Goal: Task Accomplishment & Management: Manage account settings

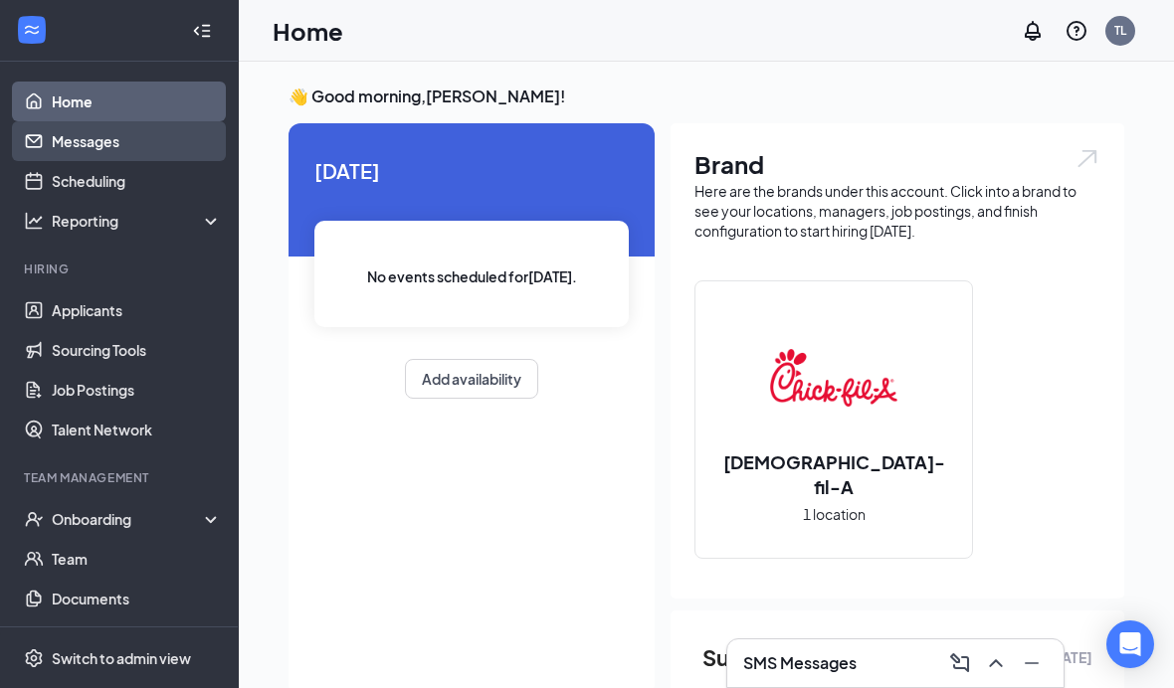
click at [80, 141] on link "Messages" at bounding box center [137, 141] width 170 height 40
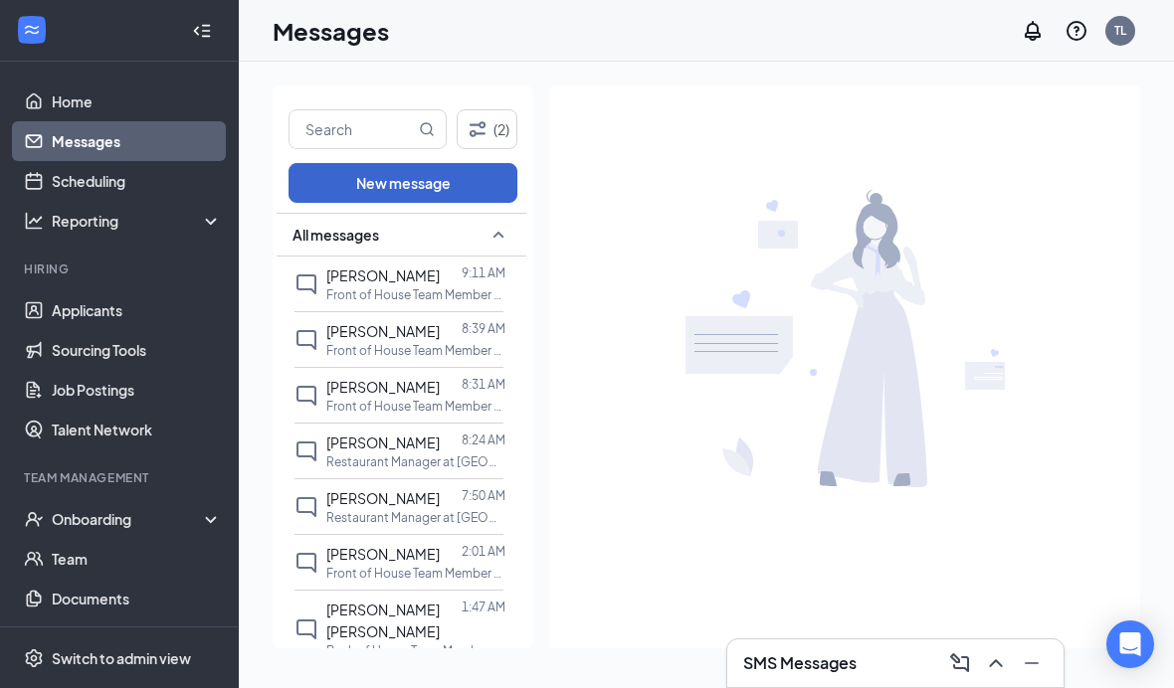
click at [455, 184] on button "New message" at bounding box center [402, 183] width 229 height 40
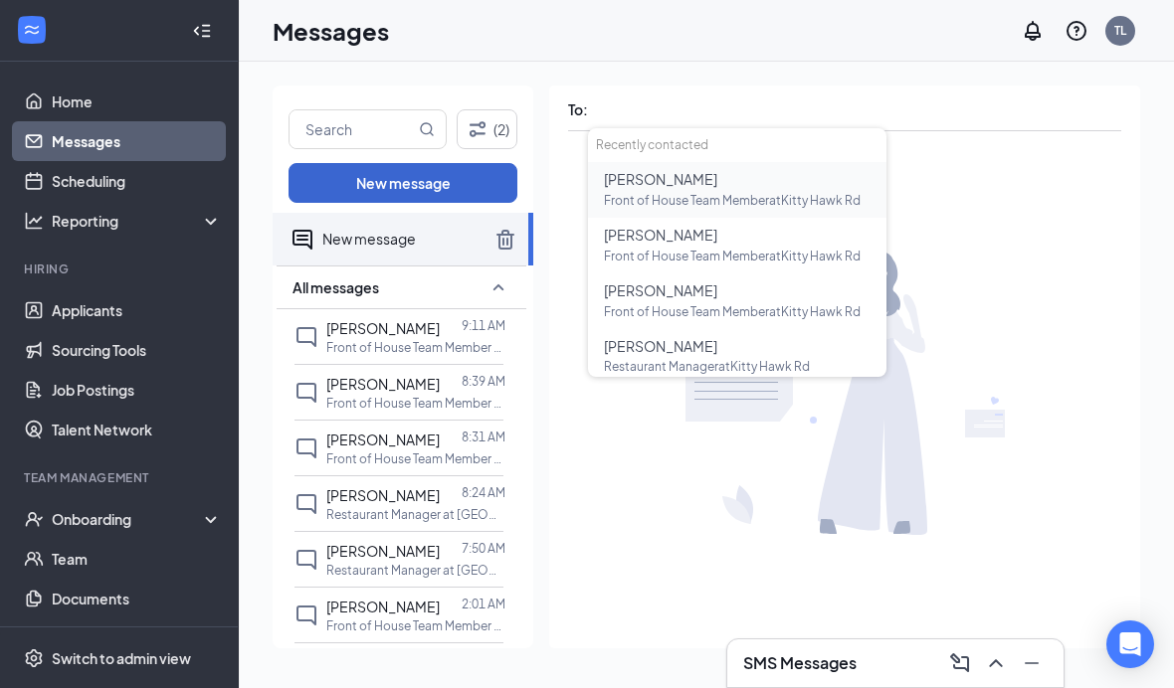
scroll to position [-1, 0]
click at [892, 65] on div "(2) New message New message All messages [PERSON_NAME] 9:11 AM Front of House T…" at bounding box center [706, 375] width 935 height 627
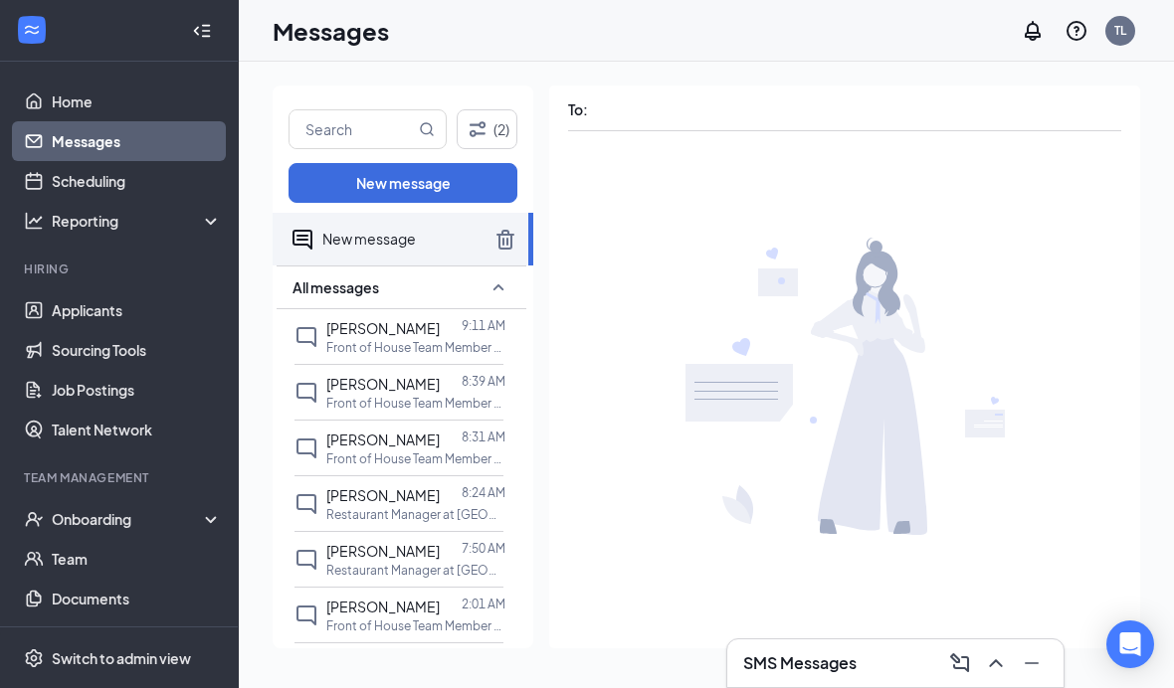
click at [503, 245] on icon "TrashOutline" at bounding box center [505, 240] width 18 height 20
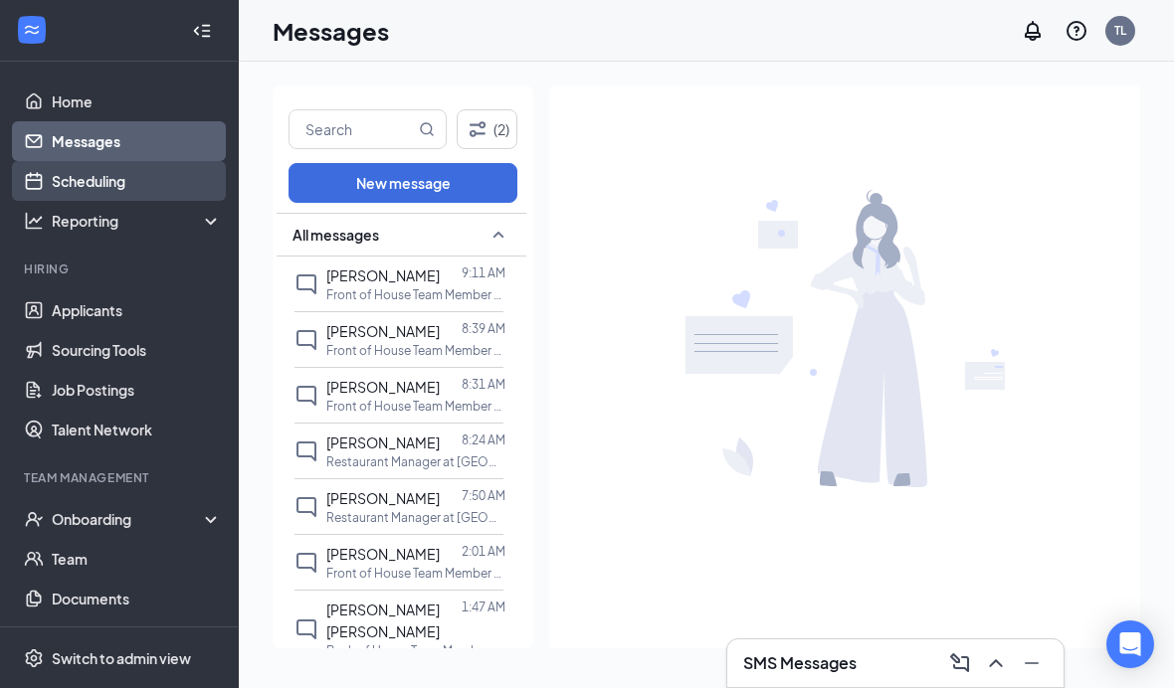
click at [106, 179] on link "Scheduling" at bounding box center [137, 181] width 170 height 40
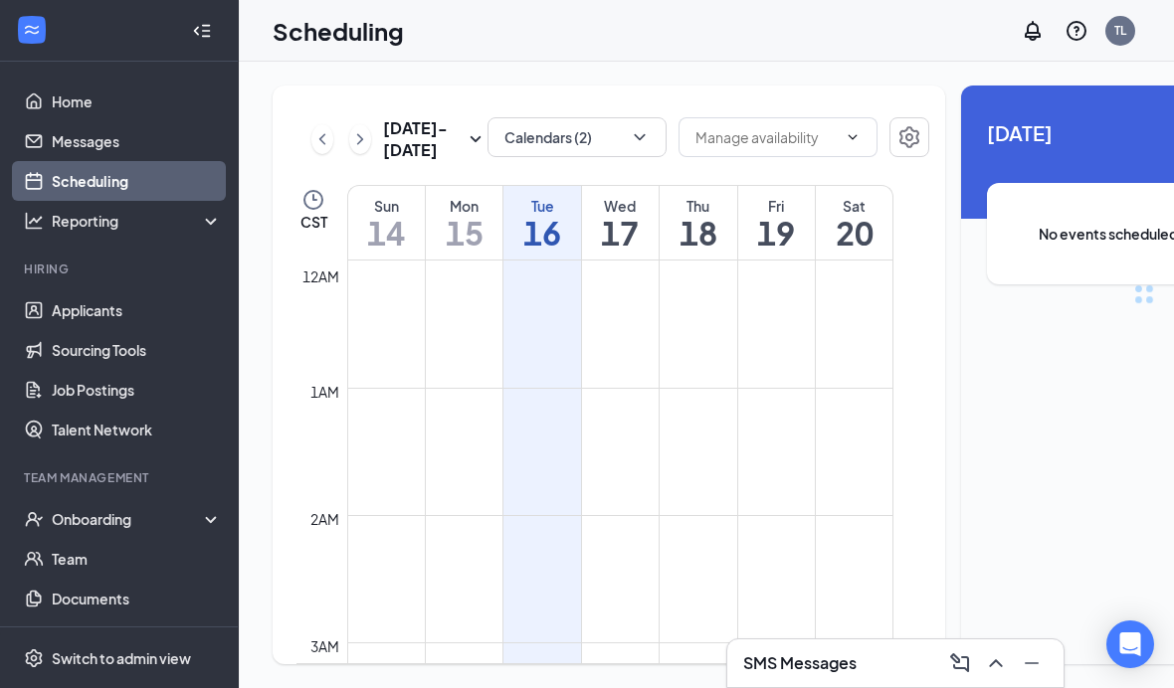
scroll to position [978, 0]
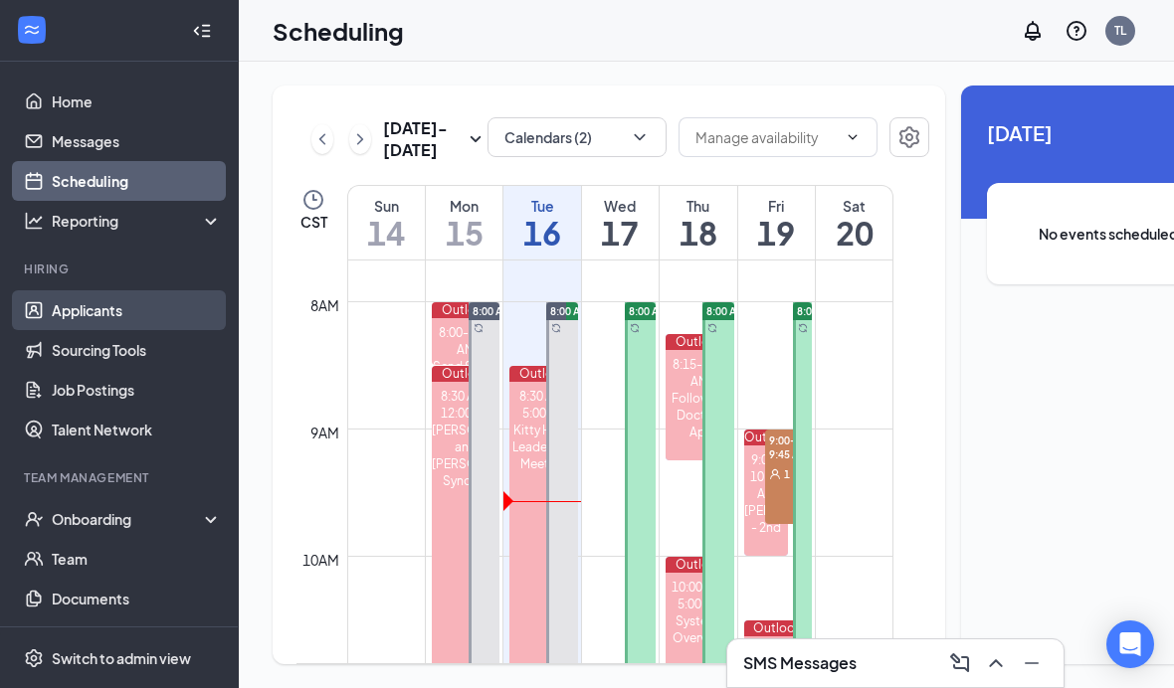
click at [161, 309] on link "Applicants" at bounding box center [137, 310] width 170 height 40
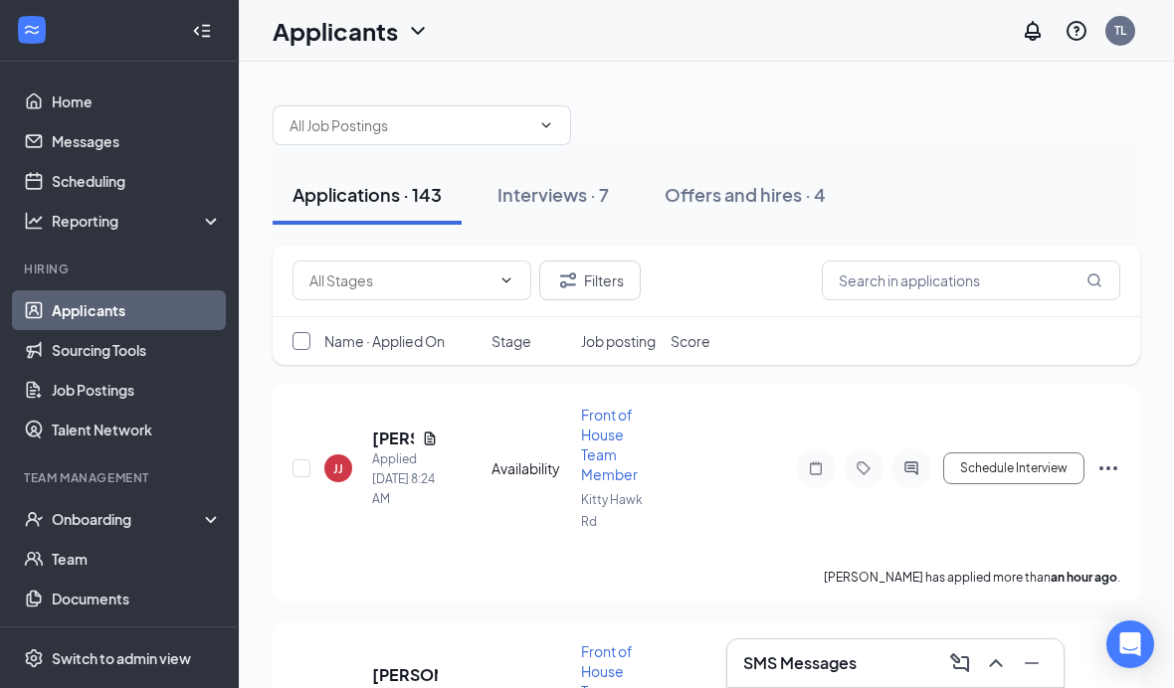
click at [305, 333] on input "checkbox" at bounding box center [301, 341] width 18 height 18
checkbox input "true"
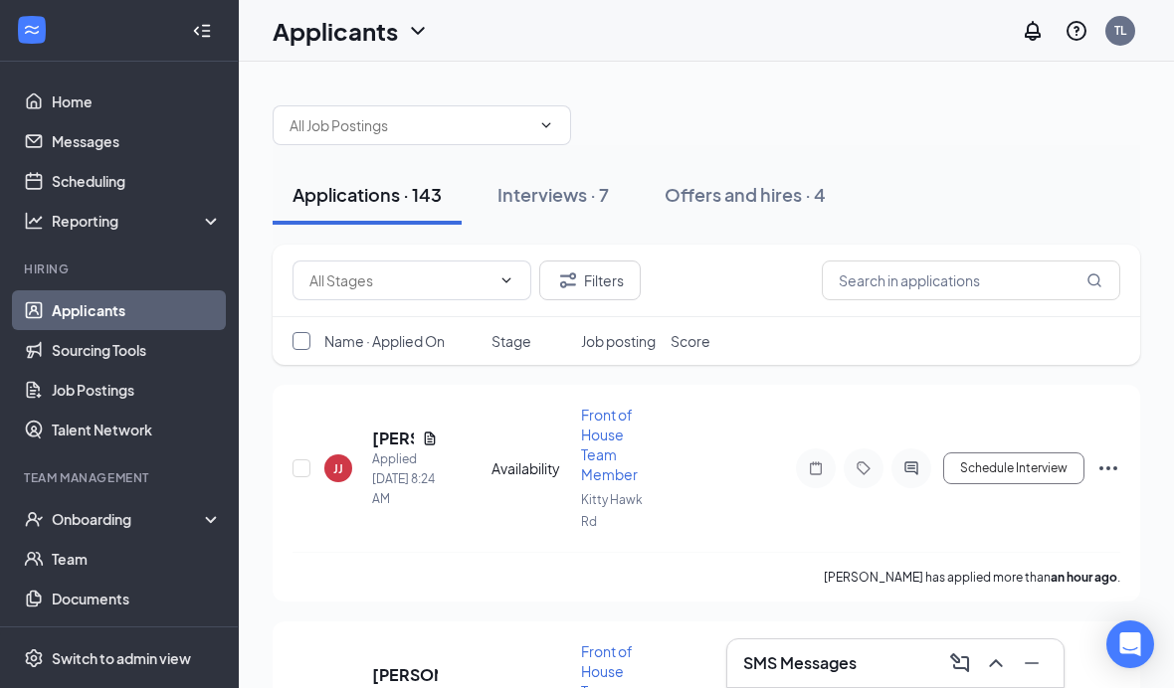
checkbox input "true"
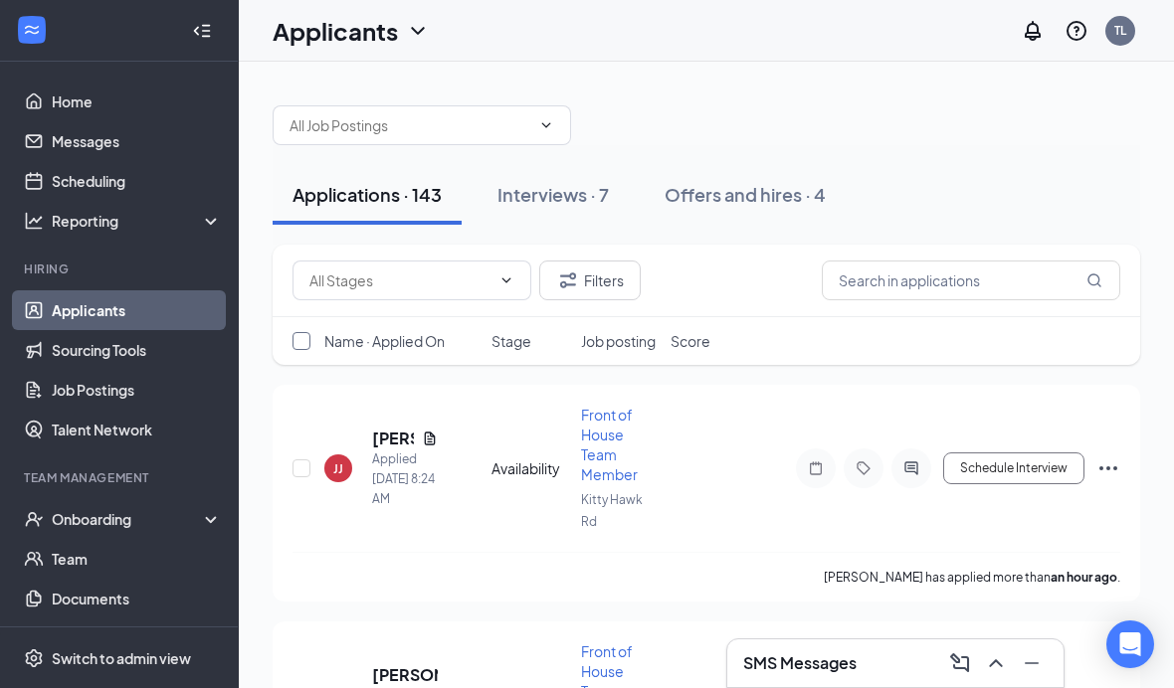
checkbox input "true"
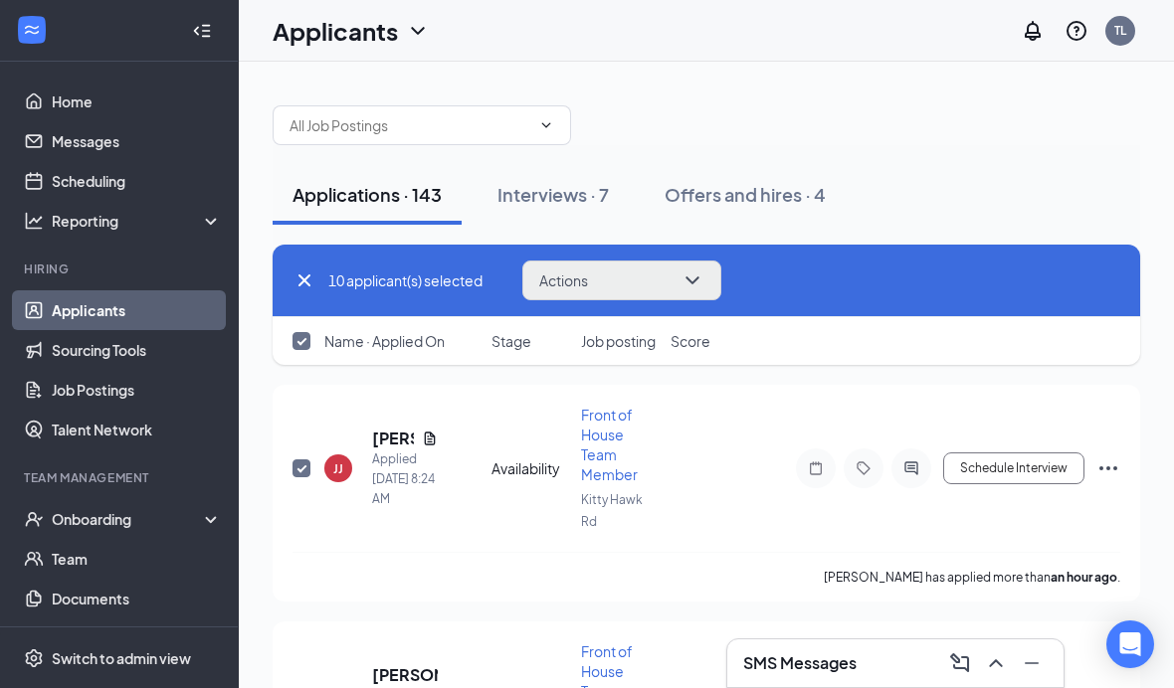
click at [691, 277] on icon "ChevronDown" at bounding box center [692, 281] width 24 height 24
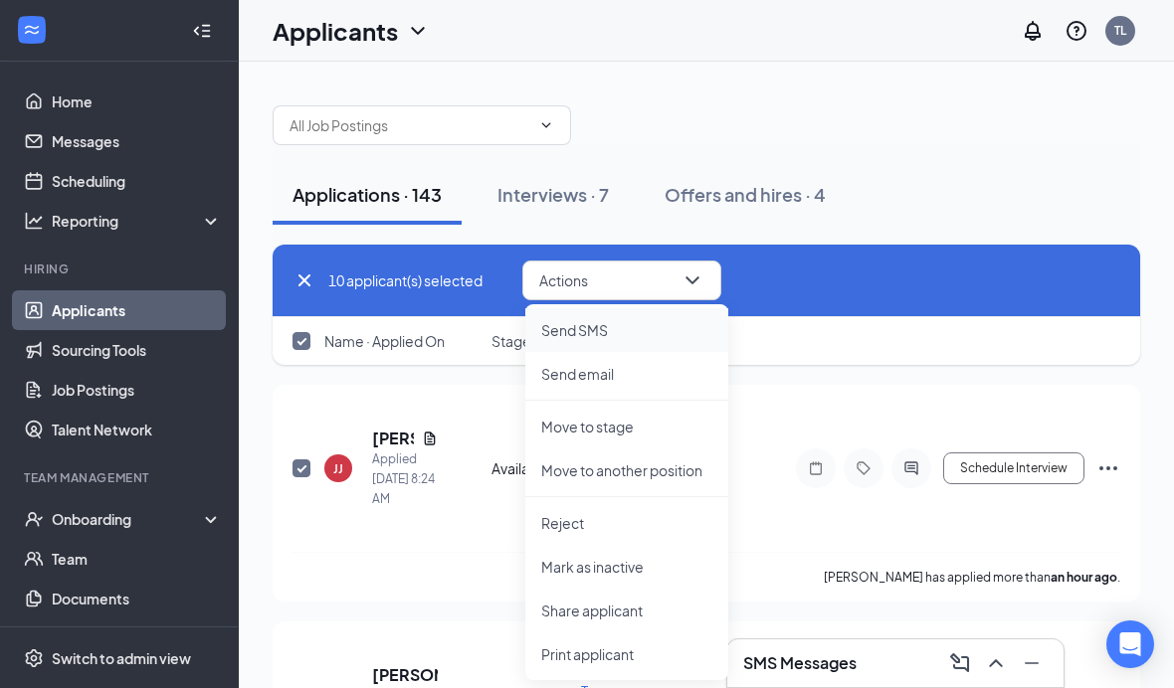
click at [633, 326] on p "Send SMS" at bounding box center [626, 330] width 171 height 20
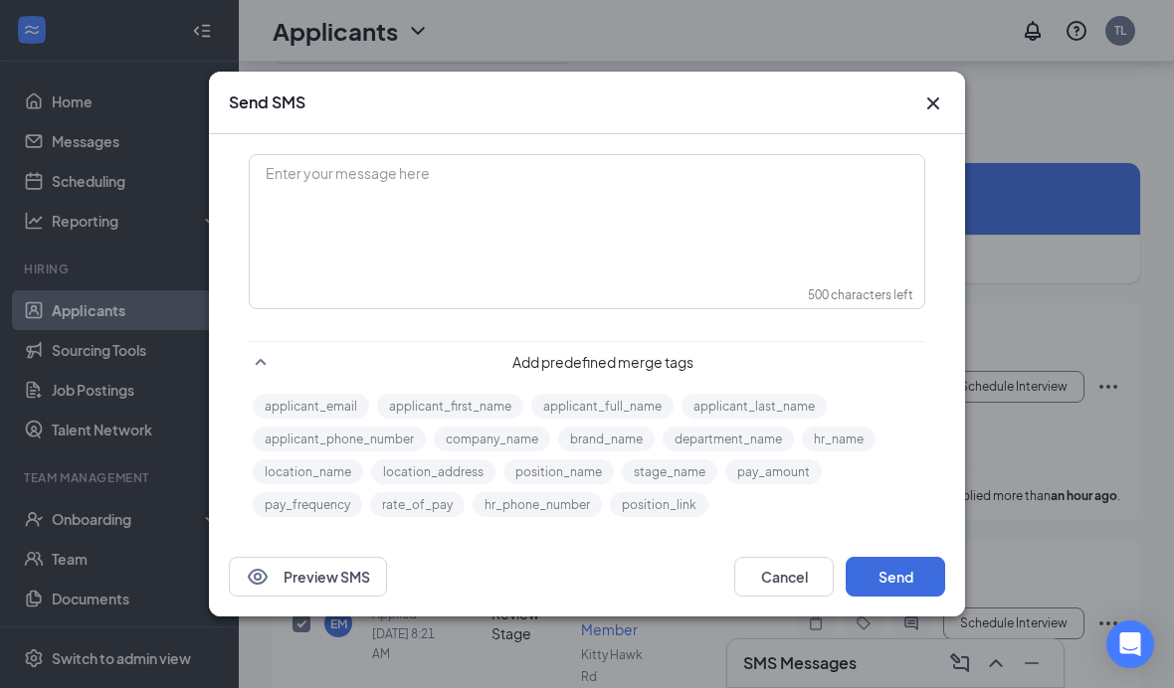
scroll to position [83, 0]
click at [943, 121] on div "Send SMS" at bounding box center [587, 103] width 756 height 63
click at [935, 109] on icon "Cross" at bounding box center [933, 103] width 12 height 12
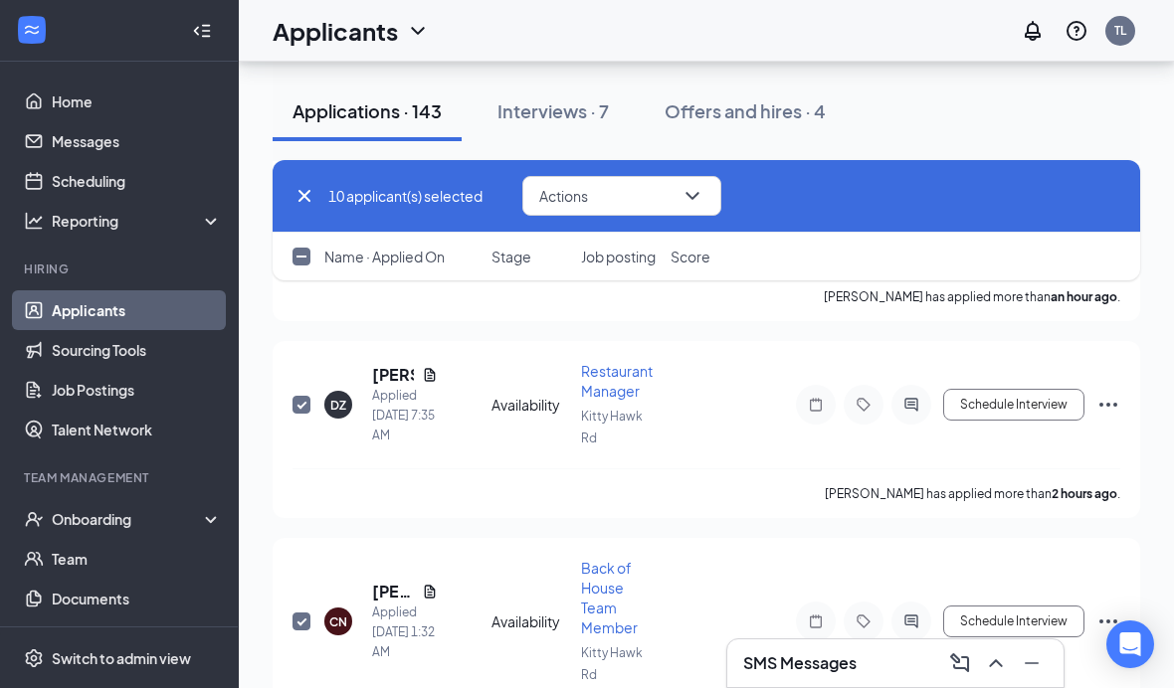
scroll to position [0, 0]
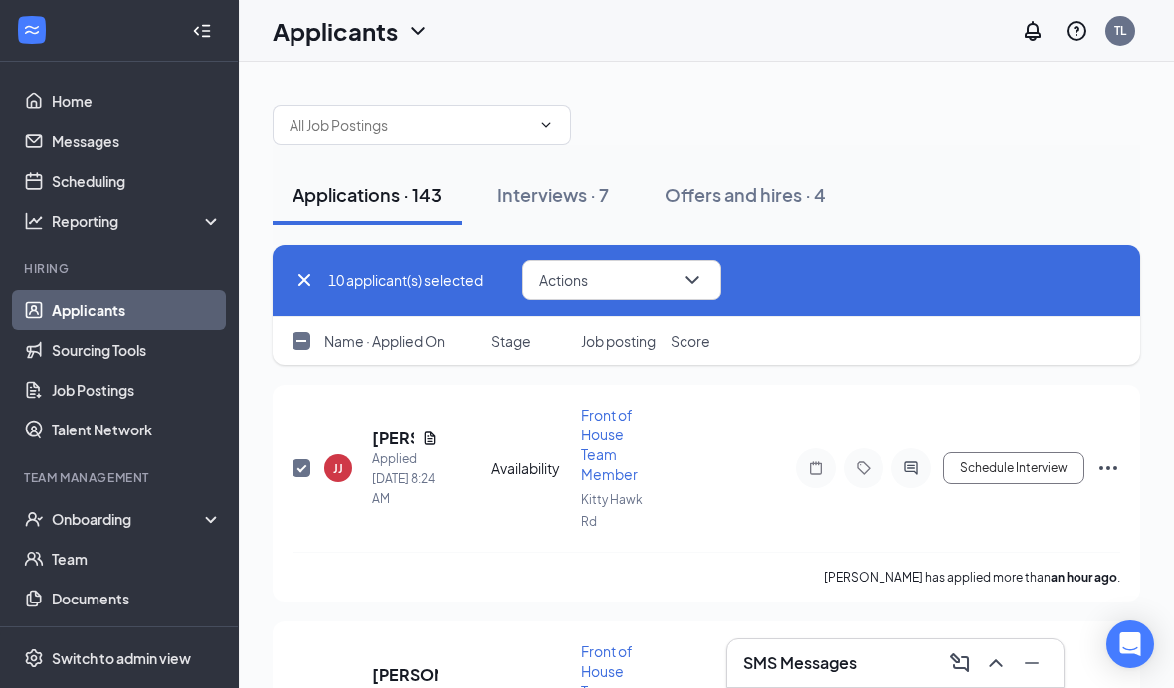
click at [306, 333] on input "checkbox" at bounding box center [301, 341] width 18 height 18
checkbox input "true"
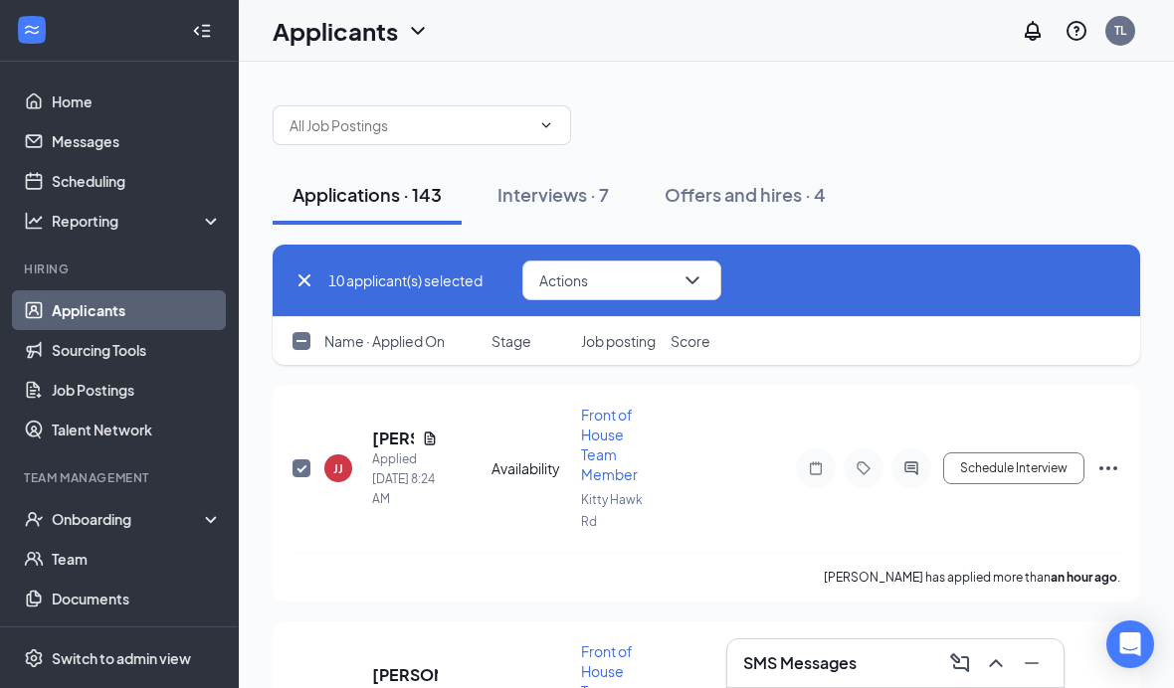
checkbox input "true"
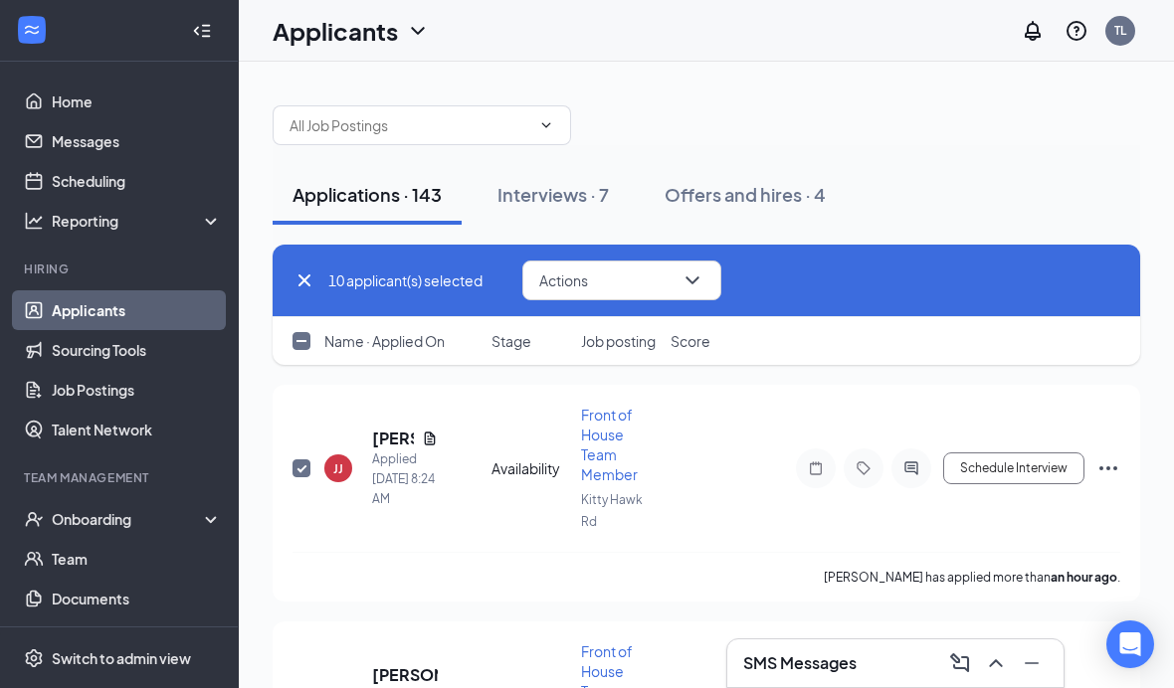
checkbox input "true"
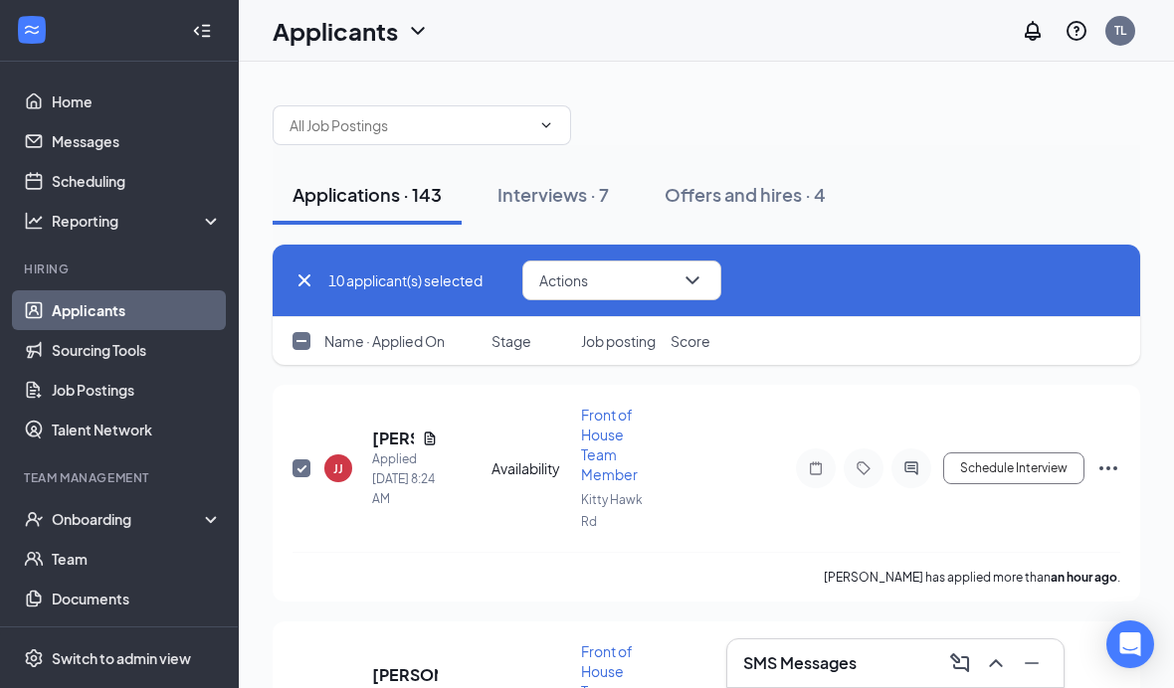
checkbox input "true"
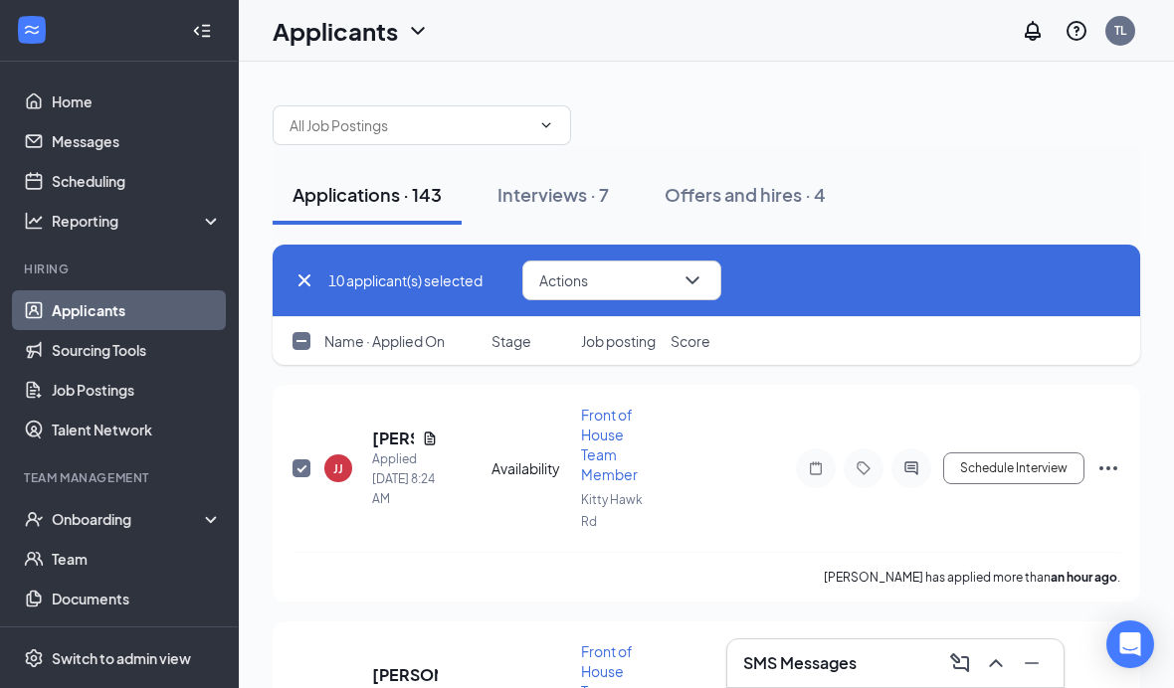
checkbox input "true"
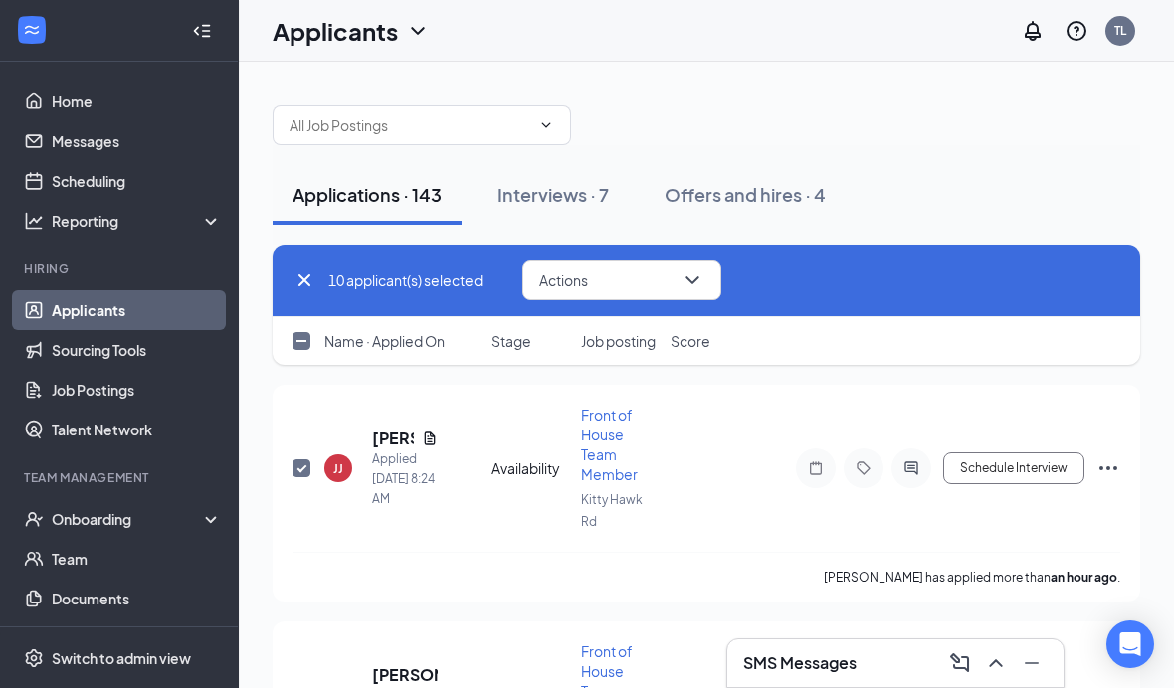
checkbox input "true"
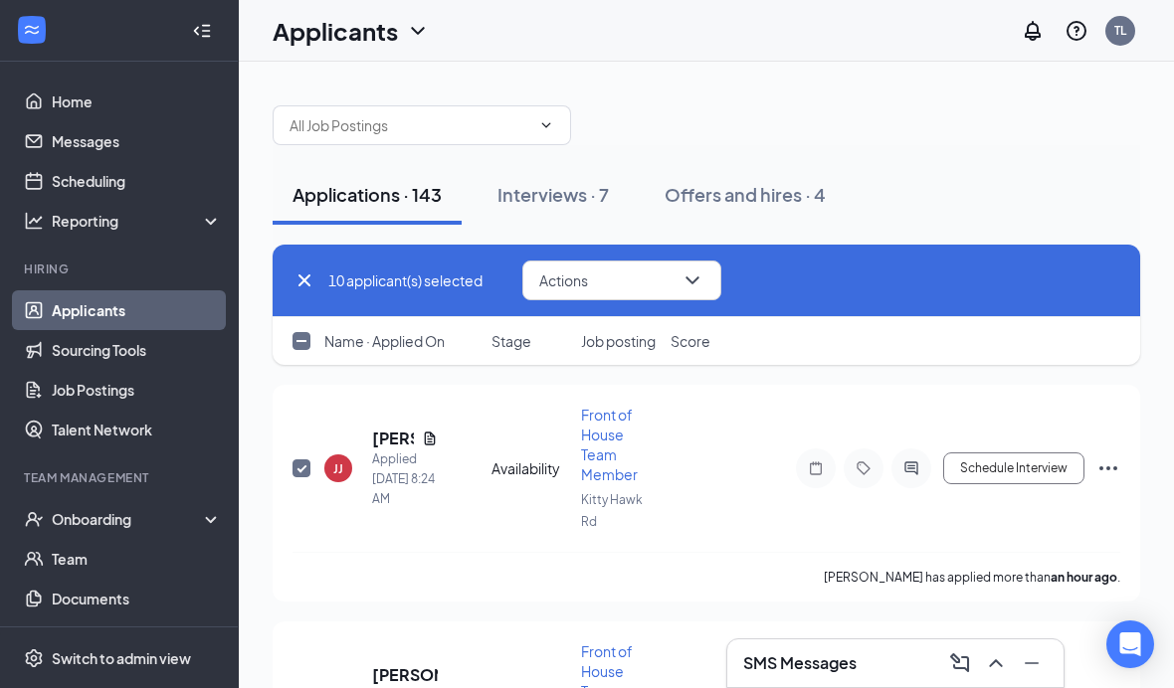
checkbox input "true"
click at [300, 348] on input "checkbox" at bounding box center [301, 341] width 18 height 18
checkbox input "false"
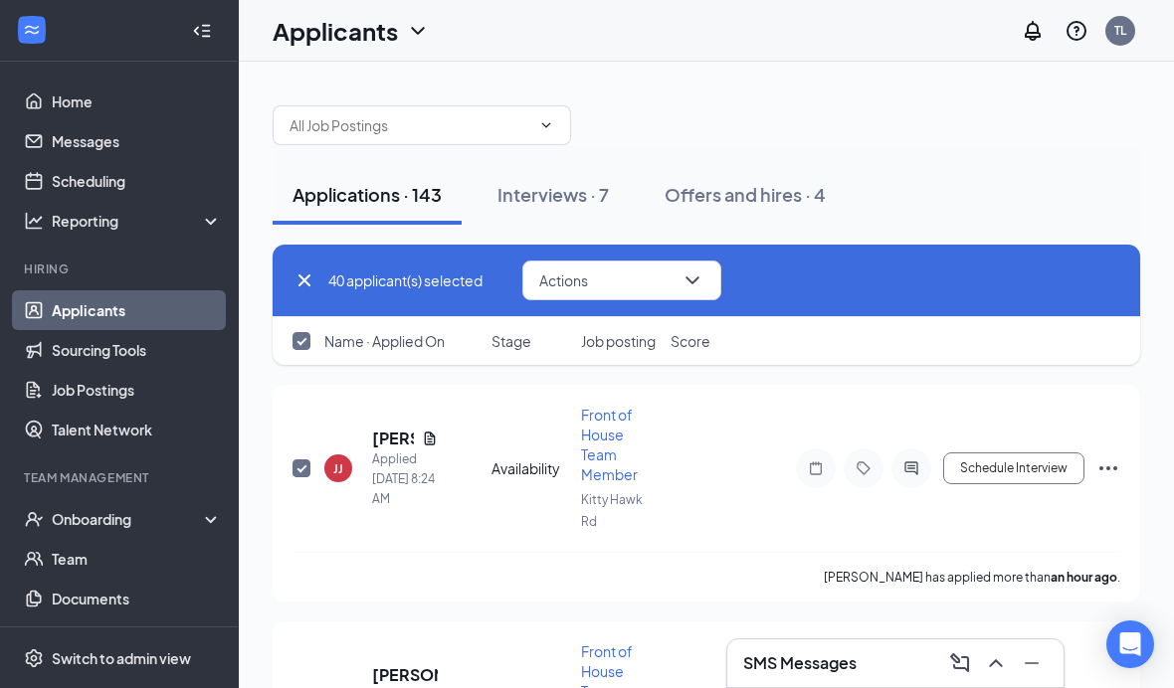
checkbox input "false"
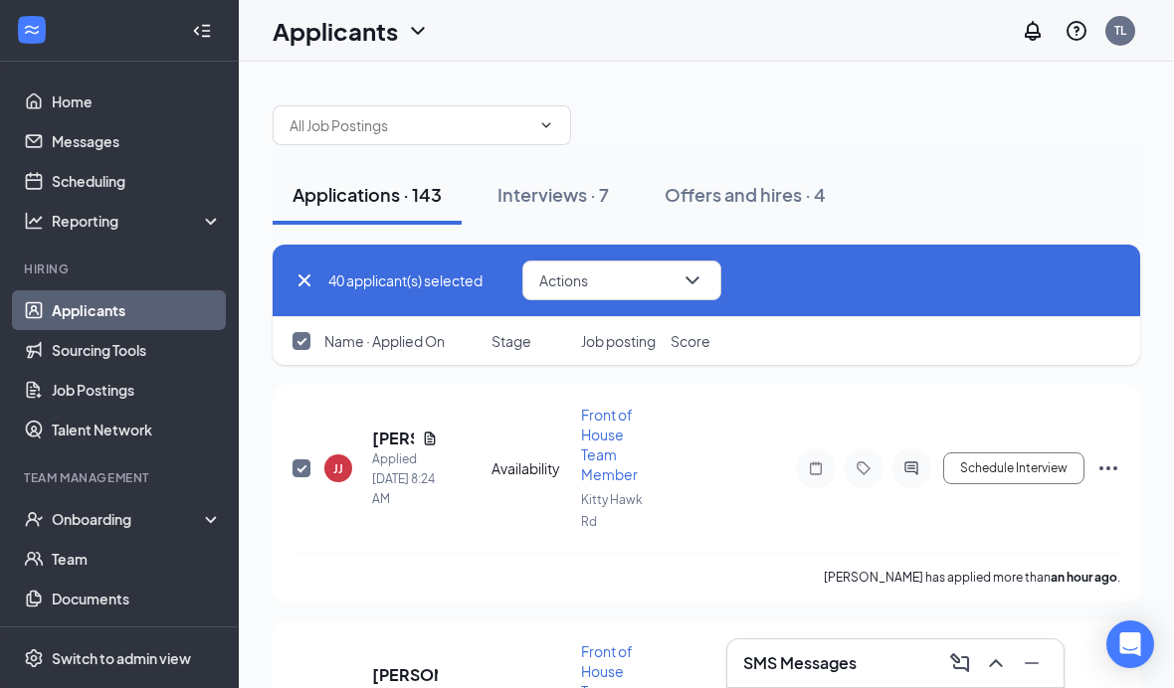
checkbox input "false"
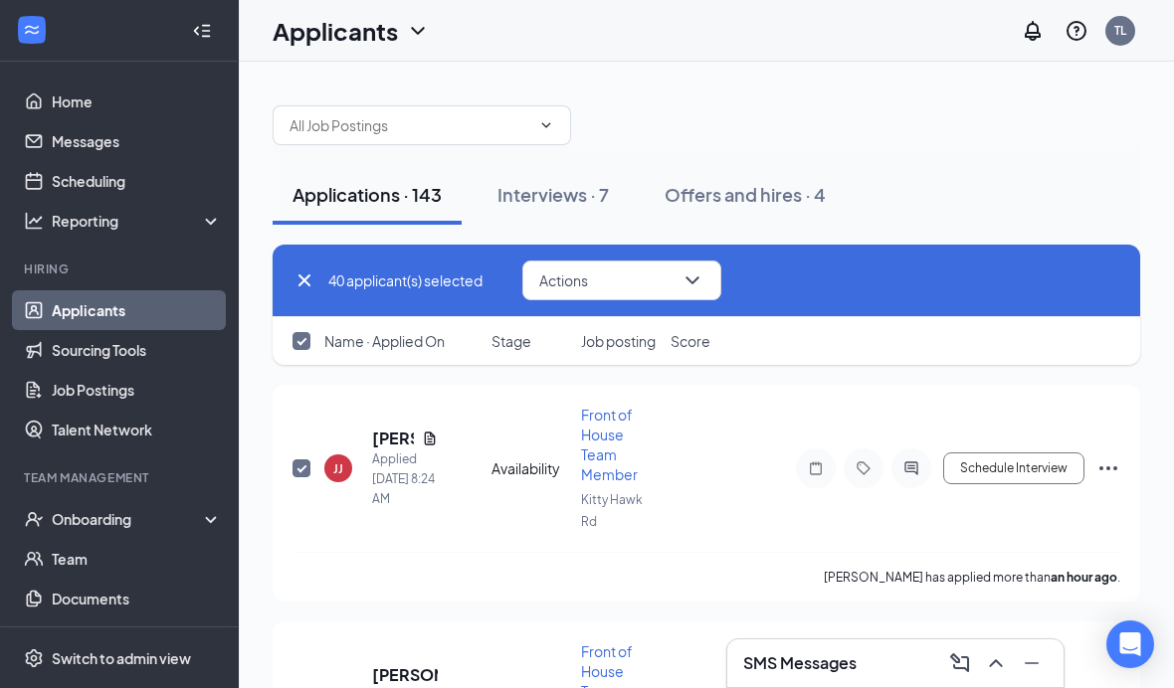
checkbox input "false"
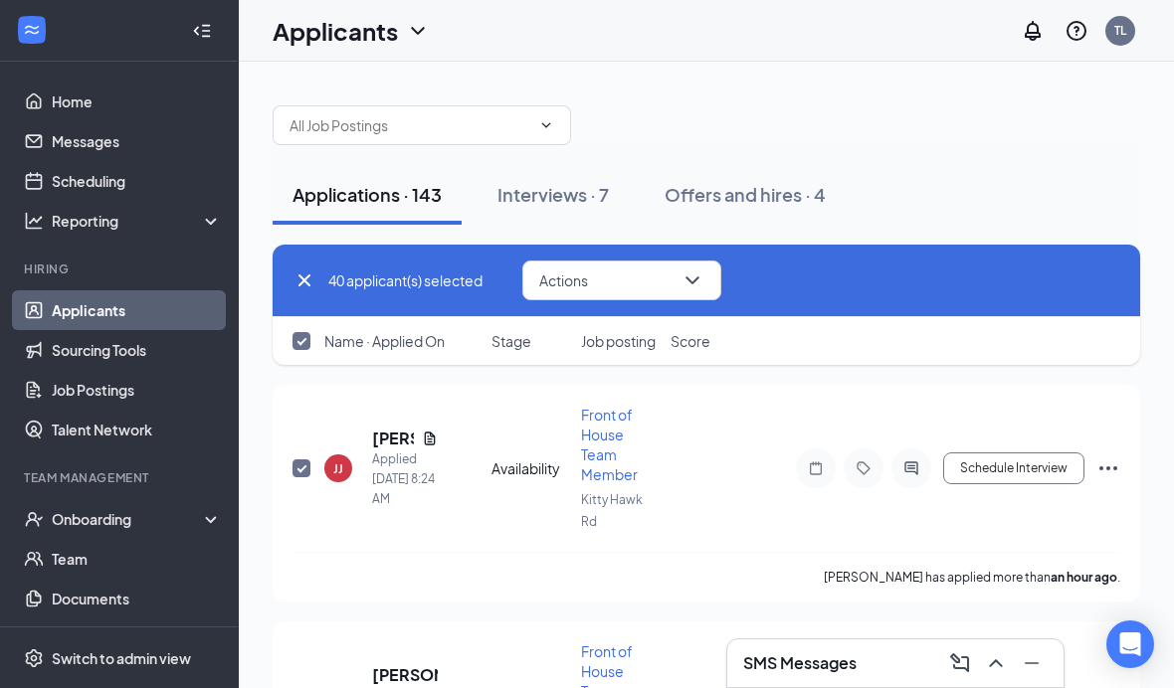
checkbox input "false"
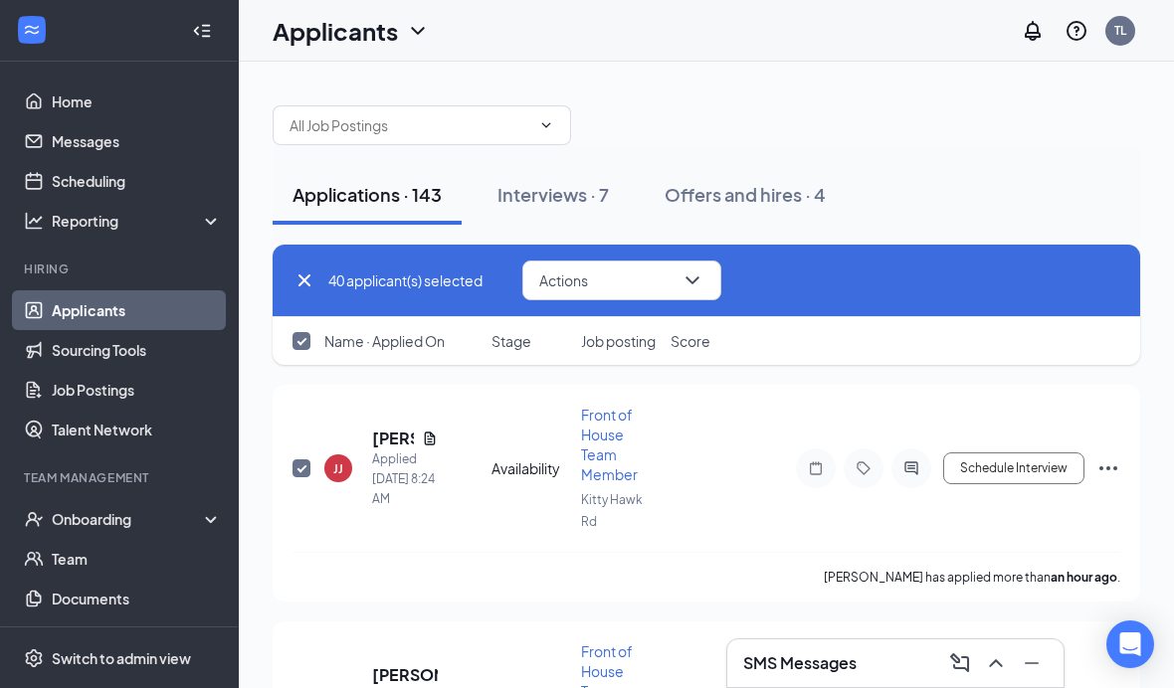
checkbox input "false"
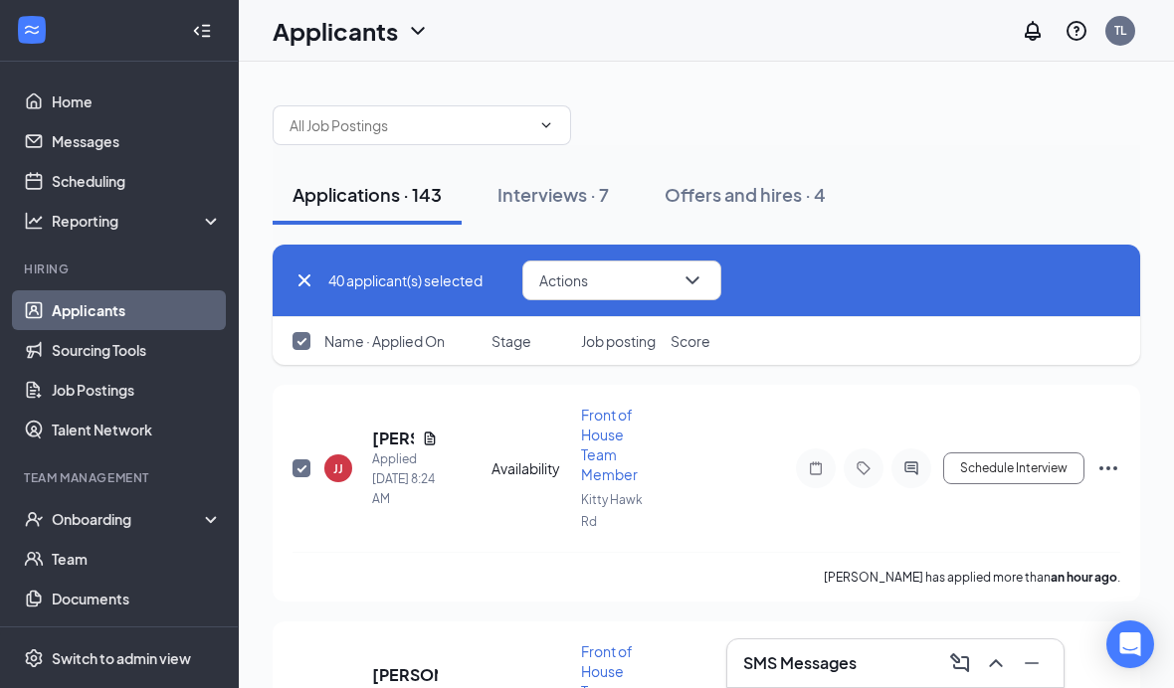
checkbox input "false"
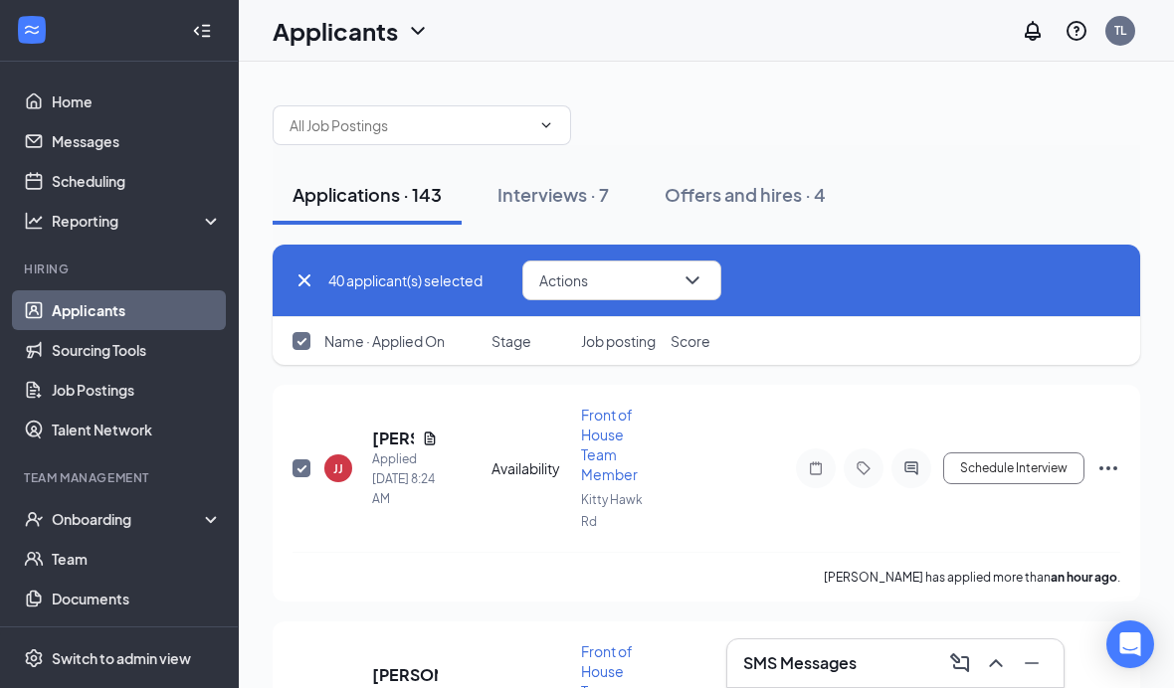
checkbox input "false"
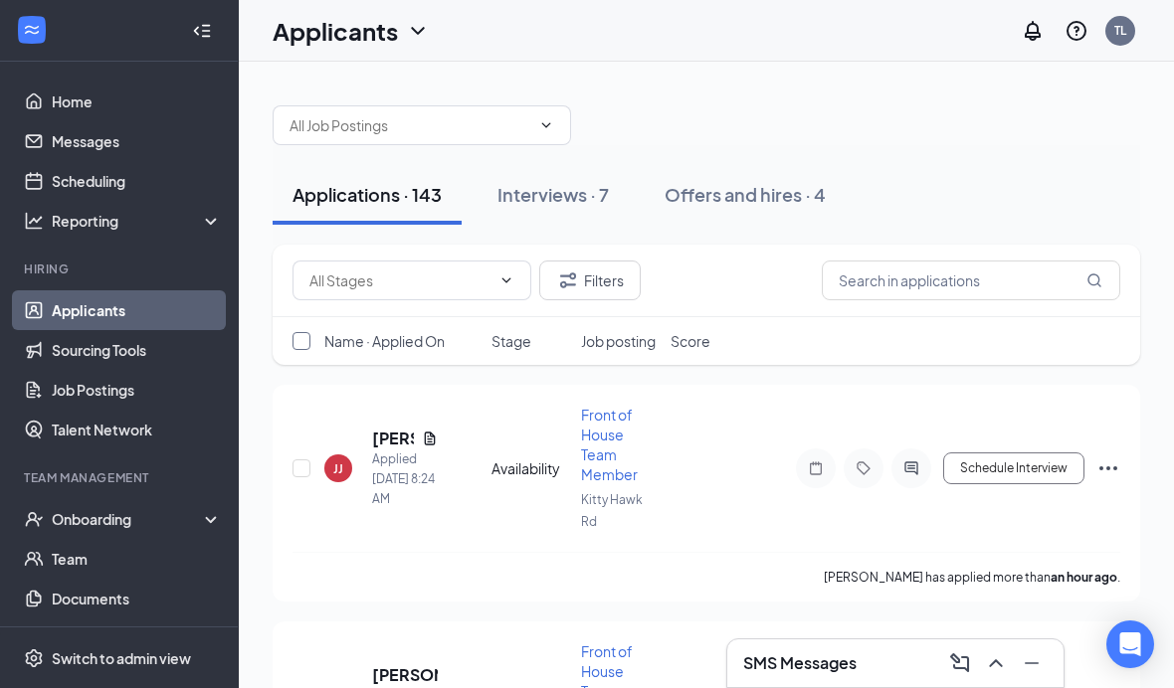
checkbox input "false"
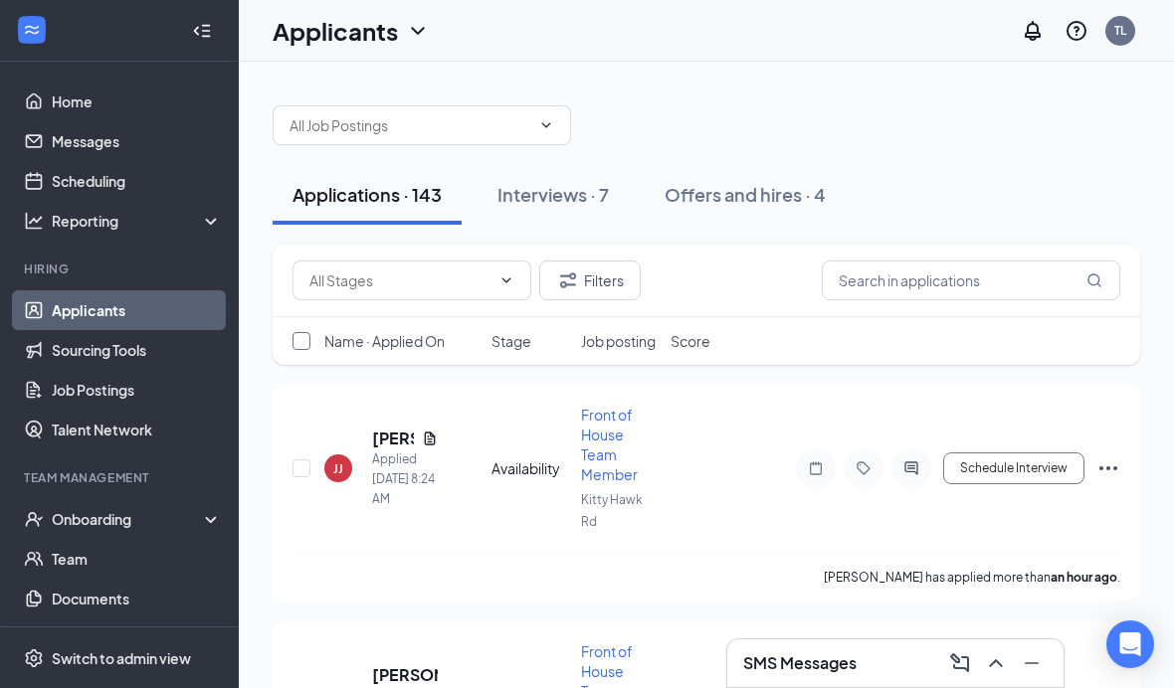
checkbox input "false"
click at [443, 134] on input "text" at bounding box center [409, 125] width 241 height 22
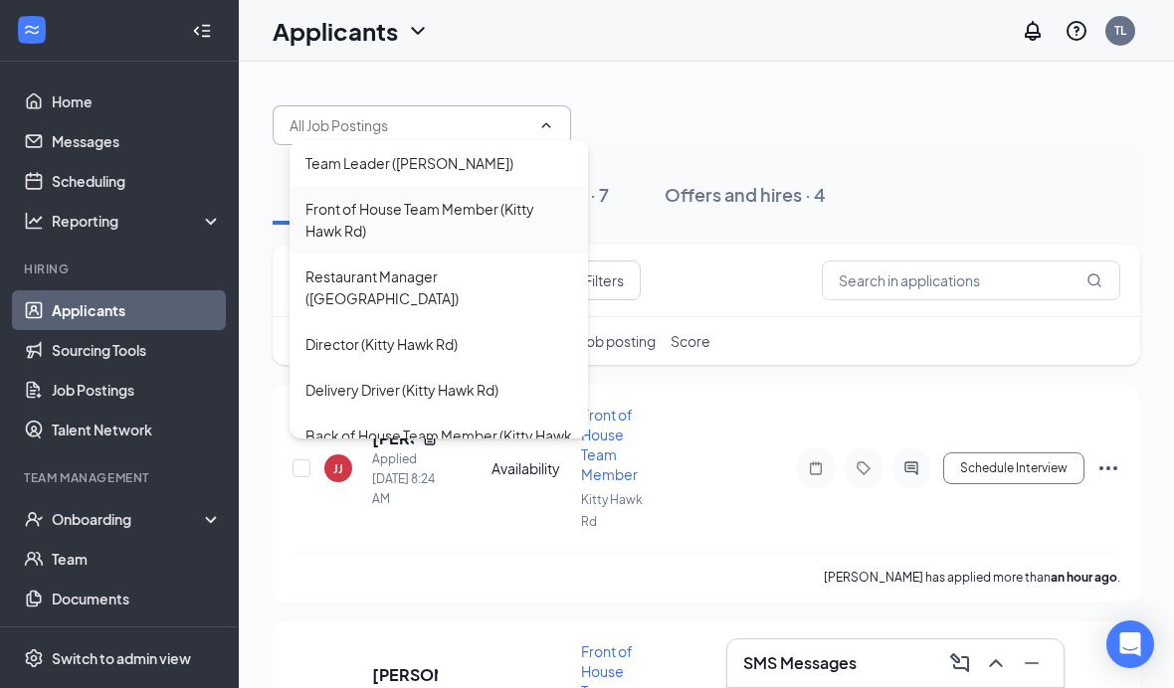
click at [409, 219] on div "Front of House Team Member (Kitty Hawk Rd)" at bounding box center [438, 220] width 267 height 44
type input "Front of House Team Member (Kitty Hawk Rd)"
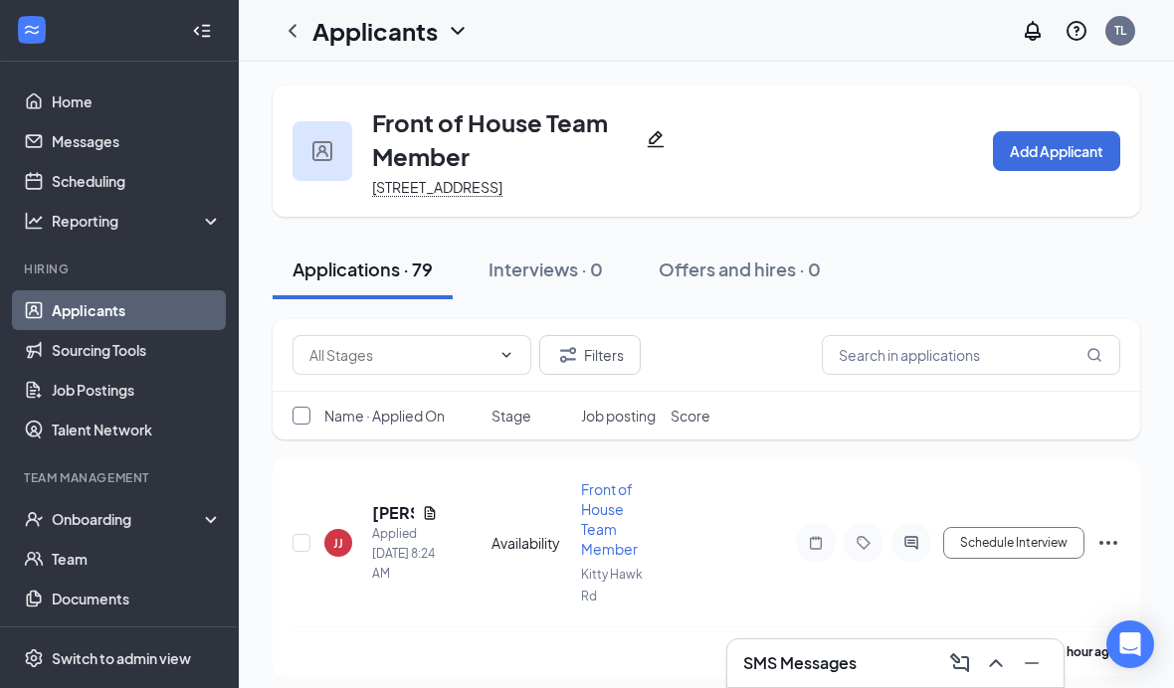
click at [302, 425] on input "checkbox" at bounding box center [301, 416] width 18 height 18
checkbox input "true"
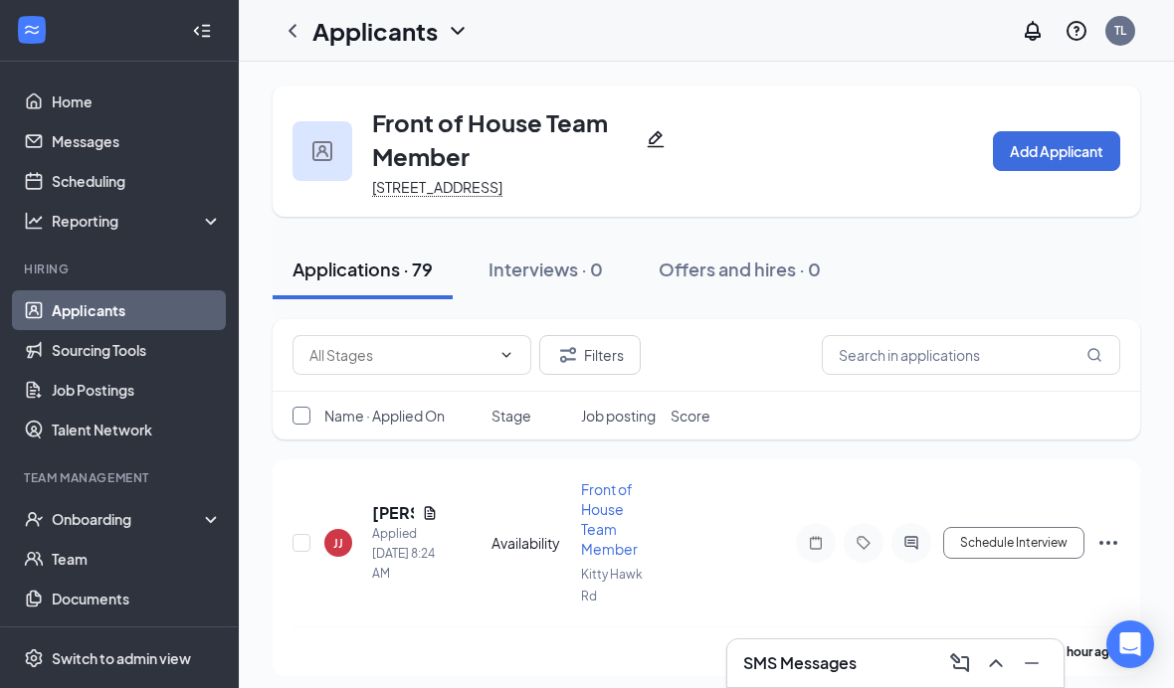
checkbox input "true"
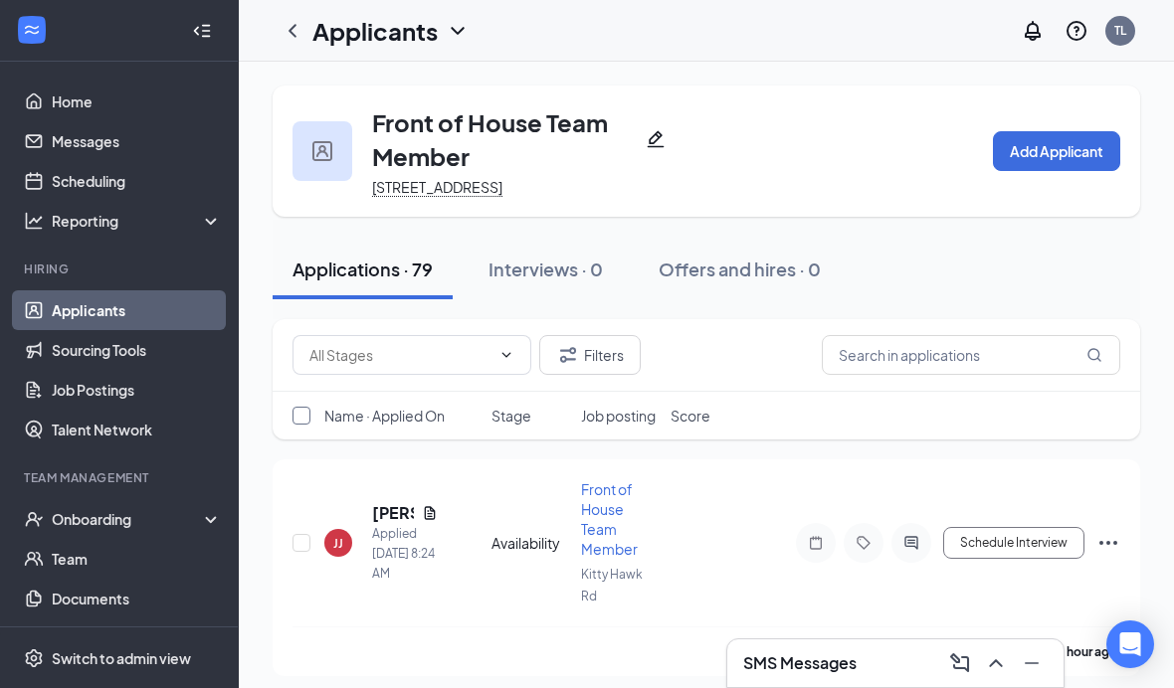
checkbox input "true"
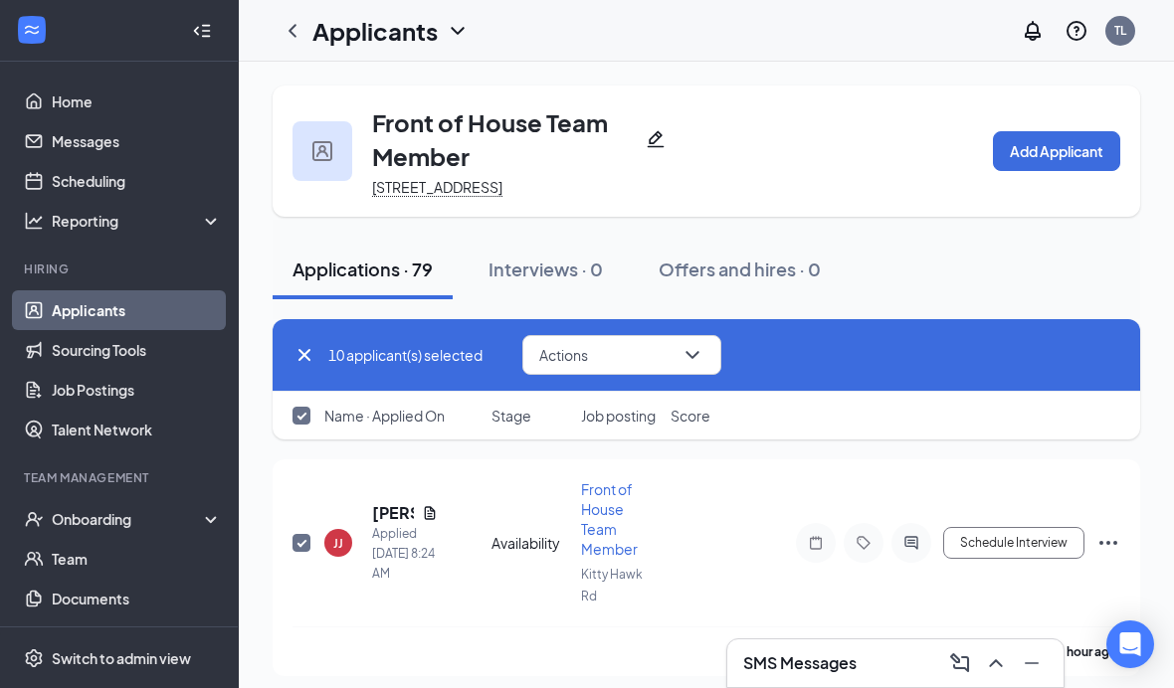
click at [355, 366] on span "10 applicant(s) selected" at bounding box center [405, 355] width 154 height 22
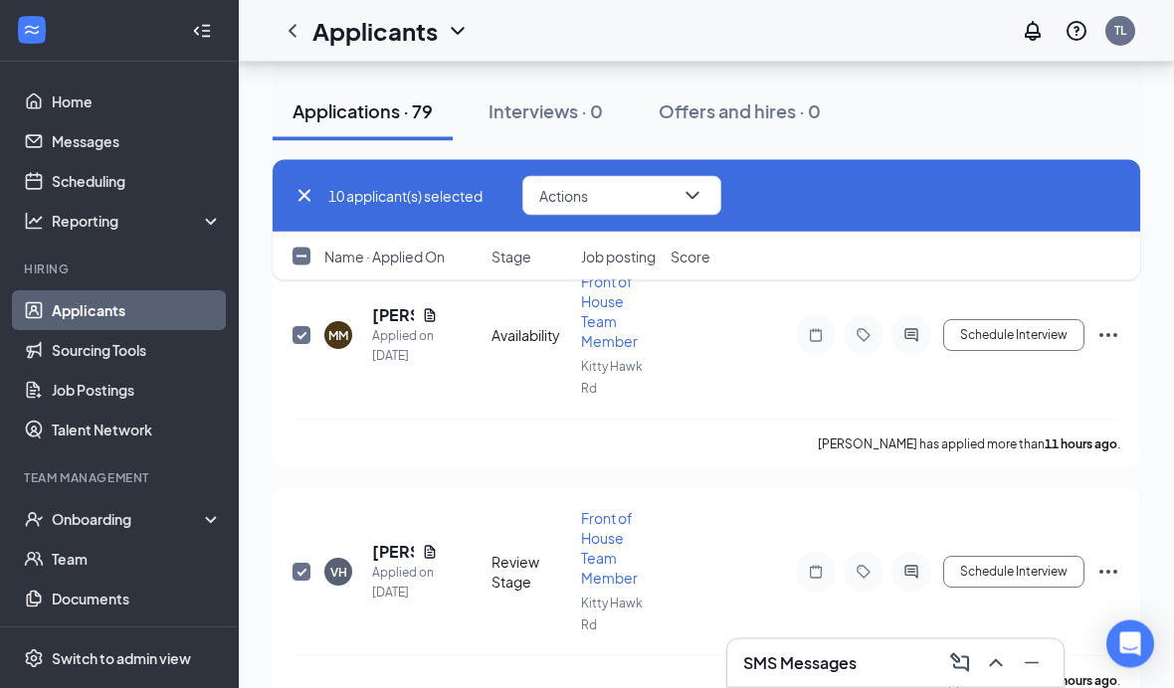
checkbox input "false"
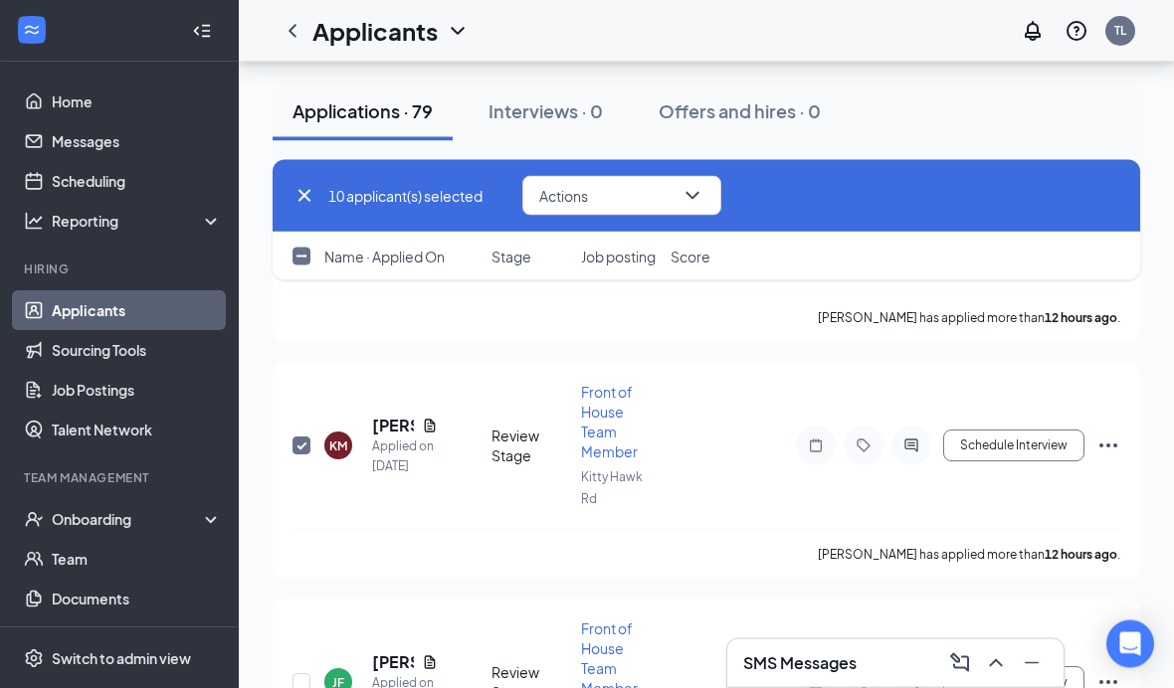
scroll to position [2266, 0]
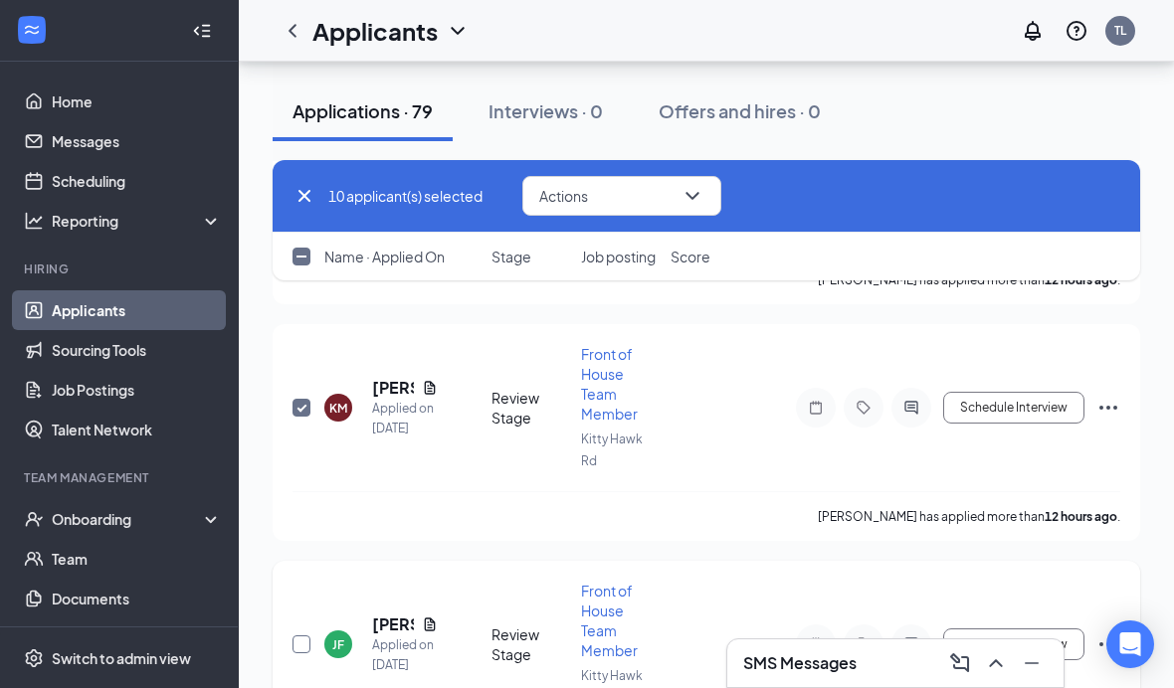
click at [306, 636] on input "checkbox" at bounding box center [301, 645] width 18 height 18
checkbox input "true"
click at [309, 207] on icon "Cross" at bounding box center [304, 196] width 24 height 24
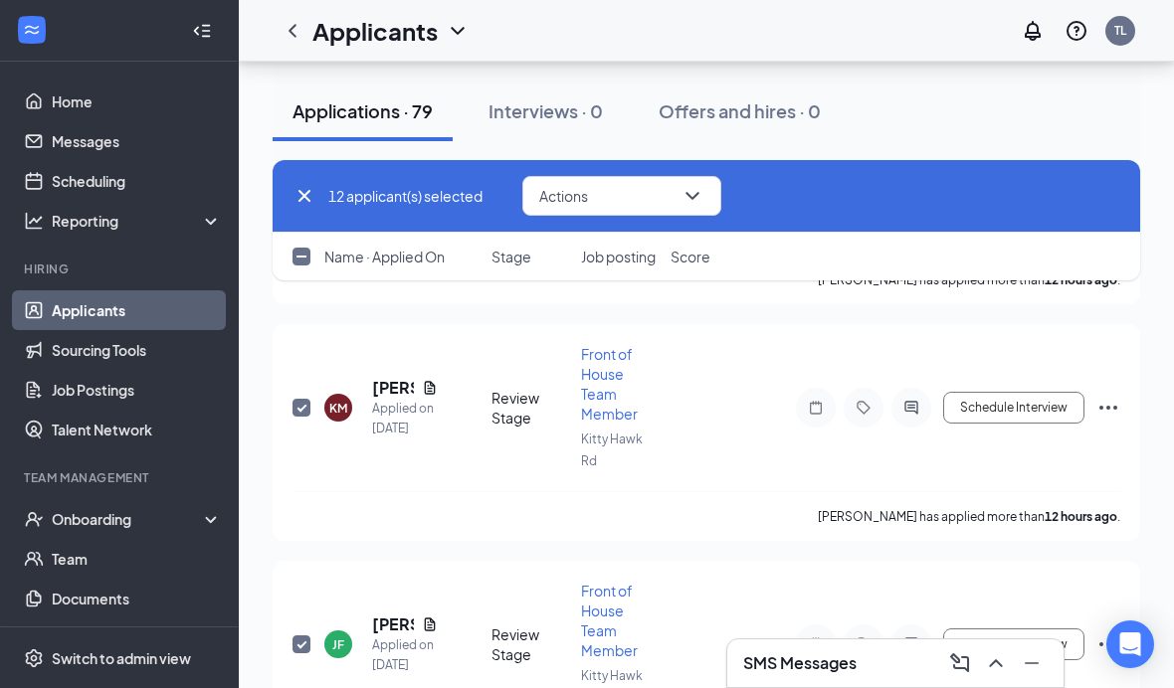
checkbox input "false"
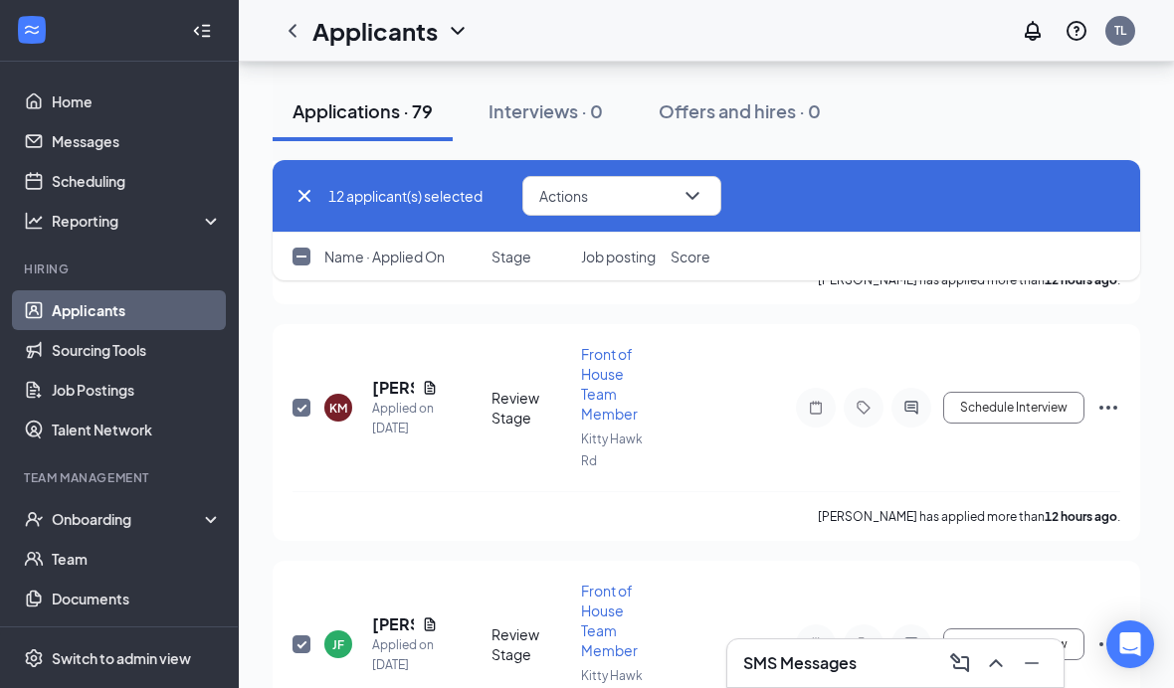
checkbox input "false"
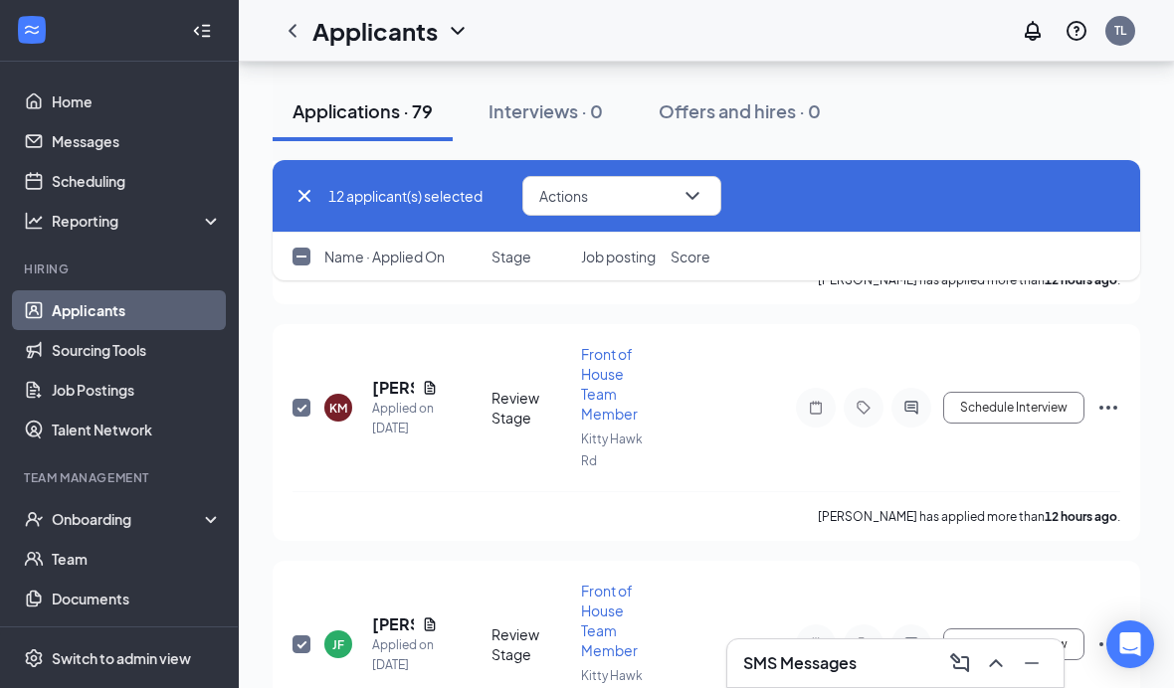
checkbox input "false"
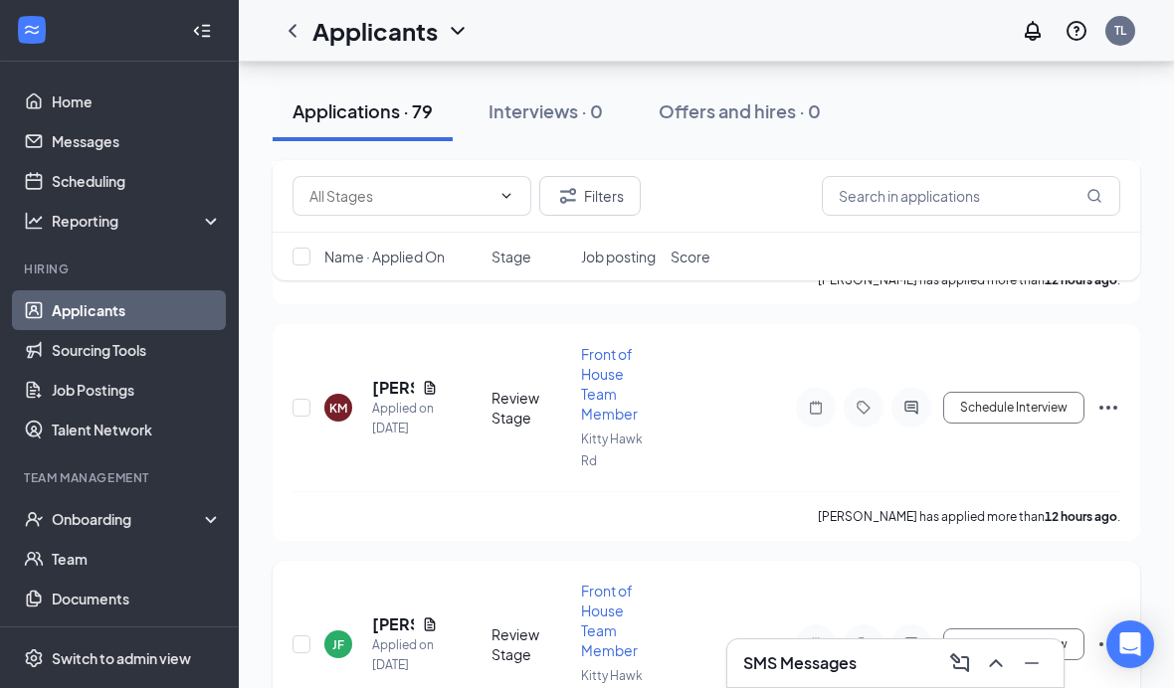
click at [334, 637] on div "JF" at bounding box center [338, 645] width 12 height 17
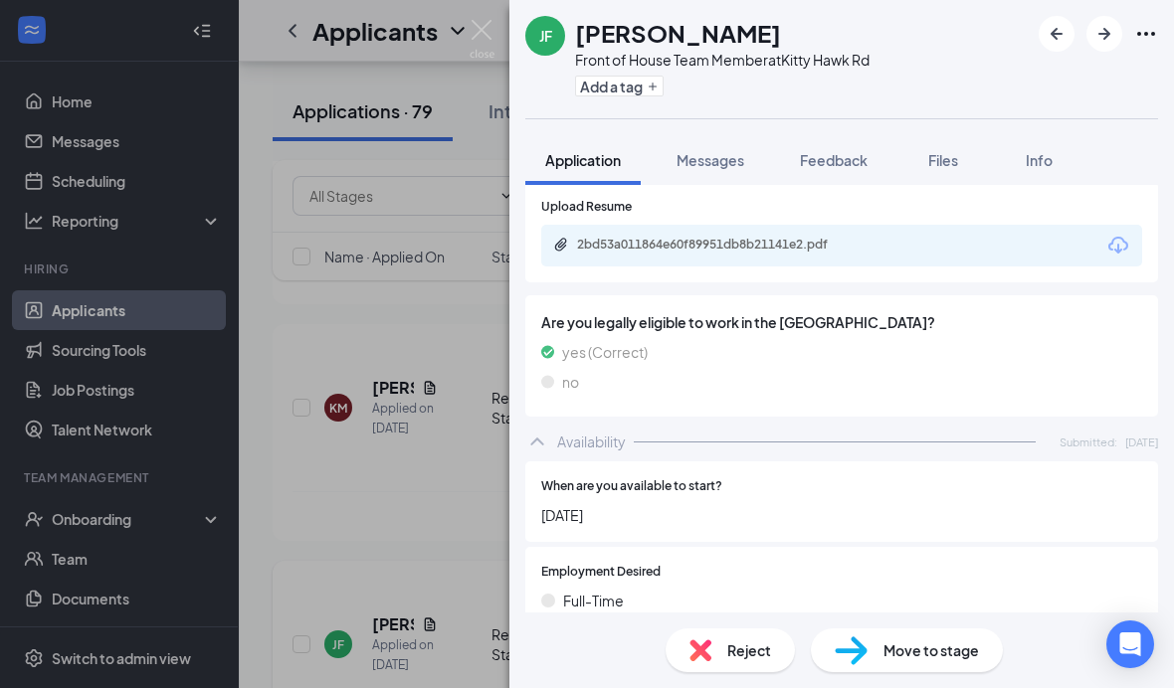
scroll to position [824, 0]
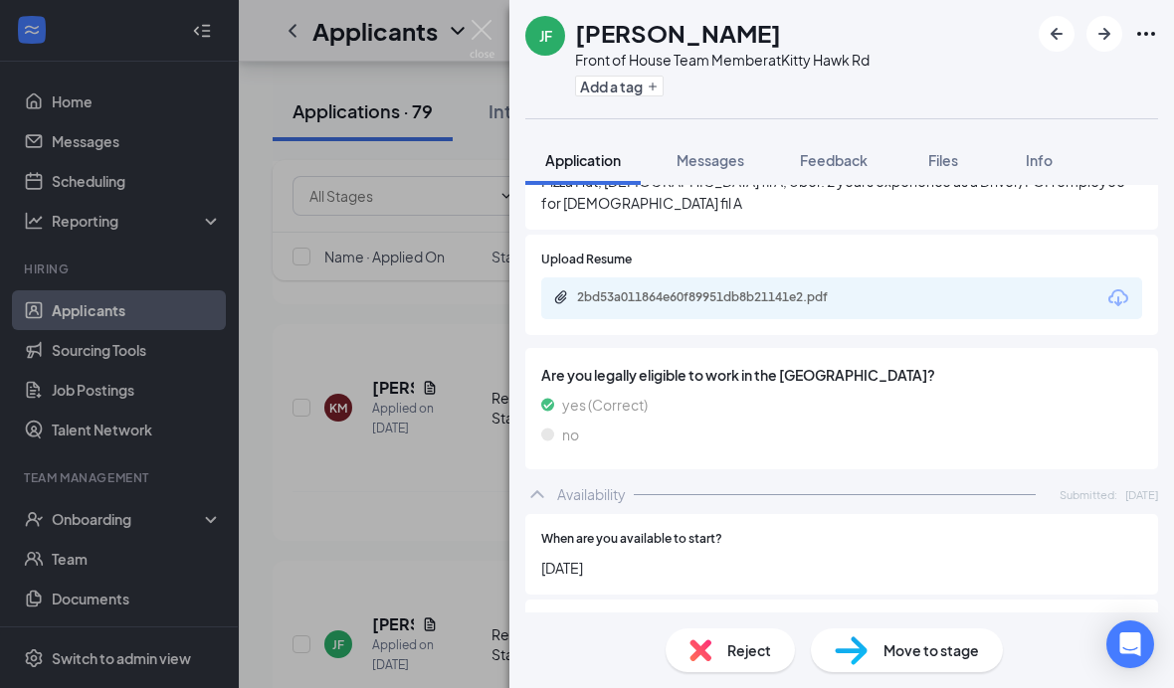
click at [893, 278] on div "2bd53a011864e60f89951db8b21141e2.pdf" at bounding box center [841, 299] width 601 height 42
click at [887, 424] on div "no" at bounding box center [841, 435] width 601 height 22
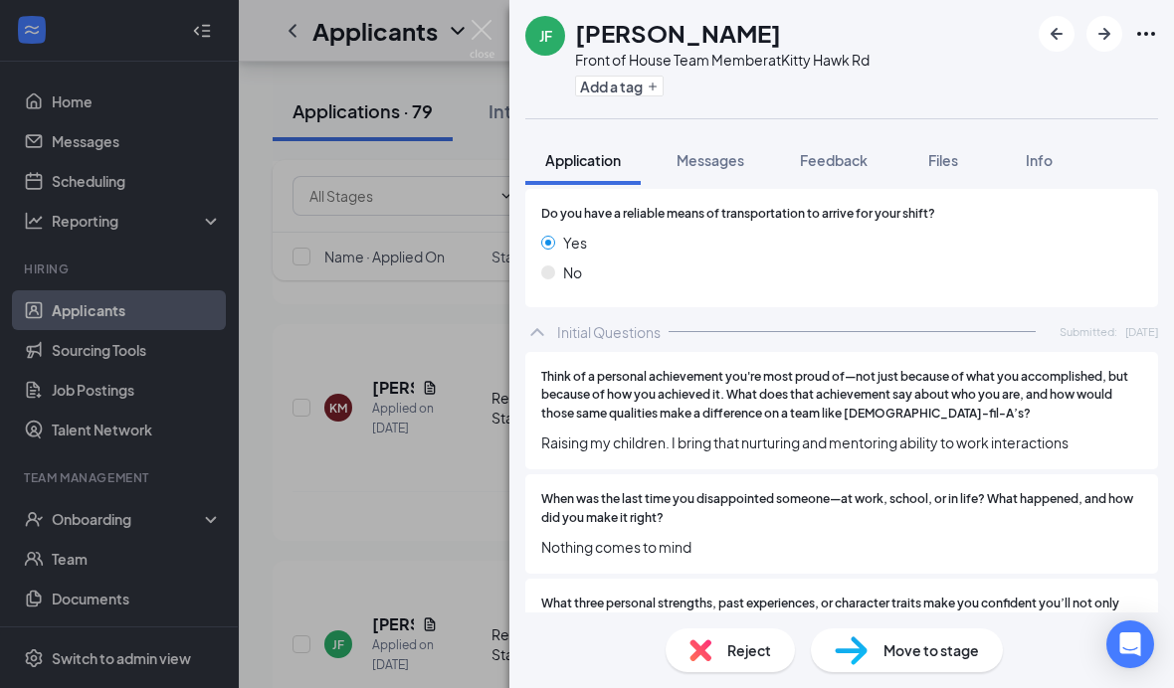
scroll to position [1650, 0]
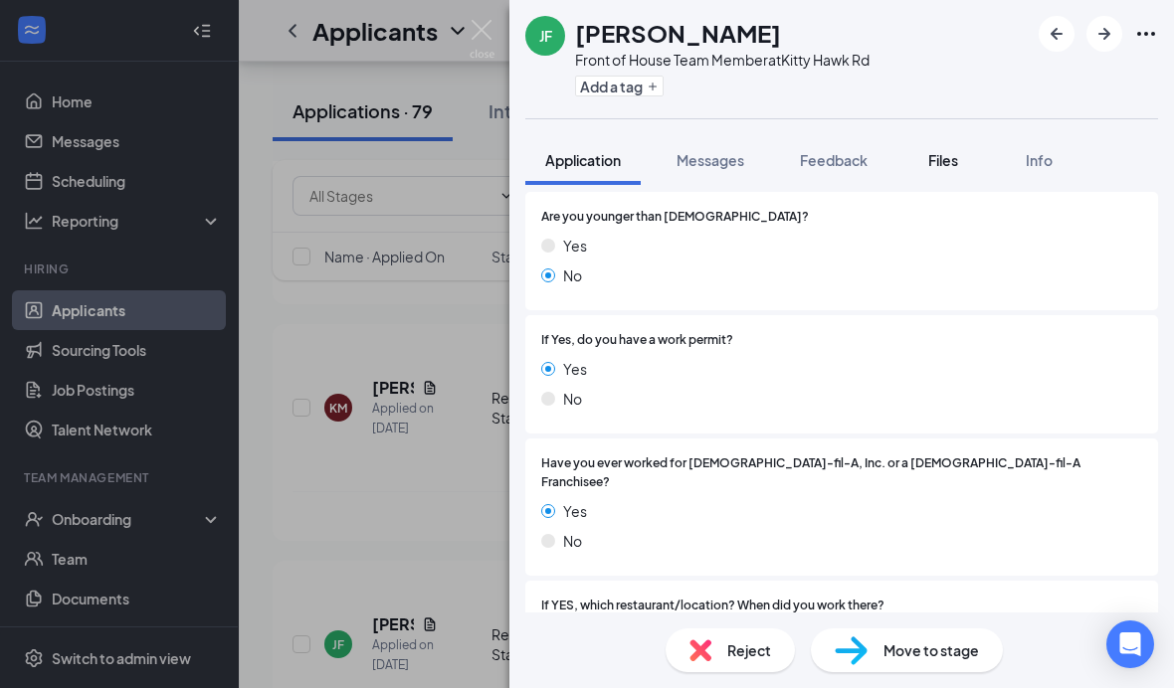
click at [953, 176] on button "Files" at bounding box center [943, 160] width 80 height 50
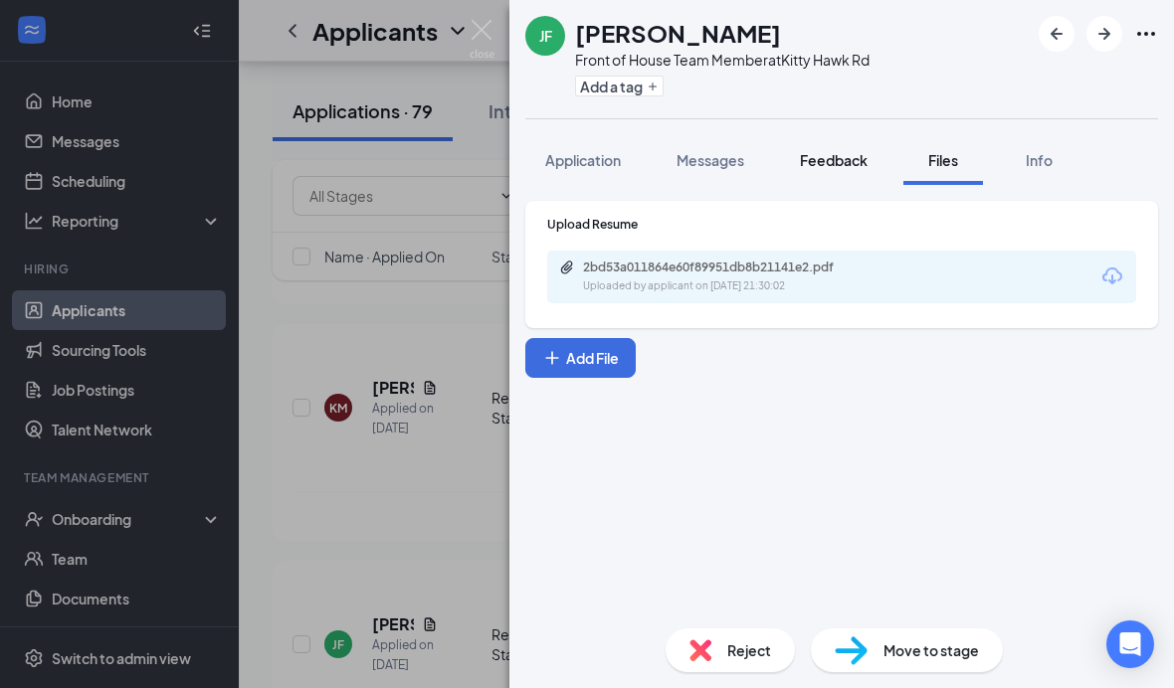
click at [824, 160] on span "Feedback" at bounding box center [834, 160] width 68 height 18
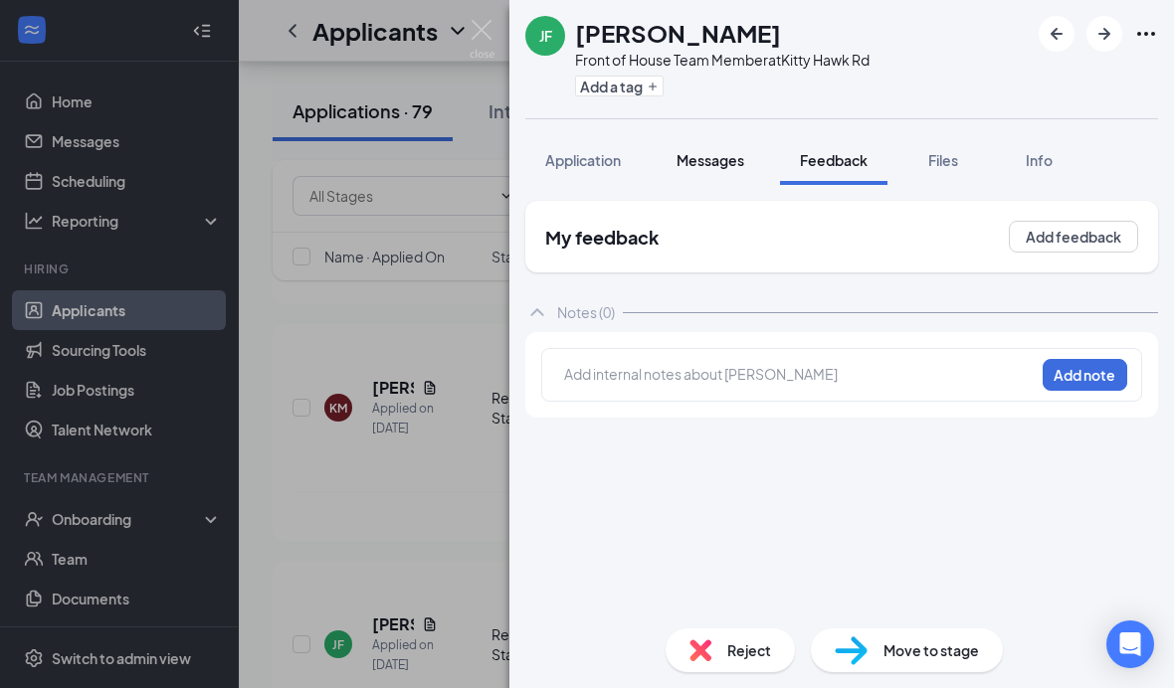
click at [717, 171] on button "Messages" at bounding box center [710, 160] width 107 height 50
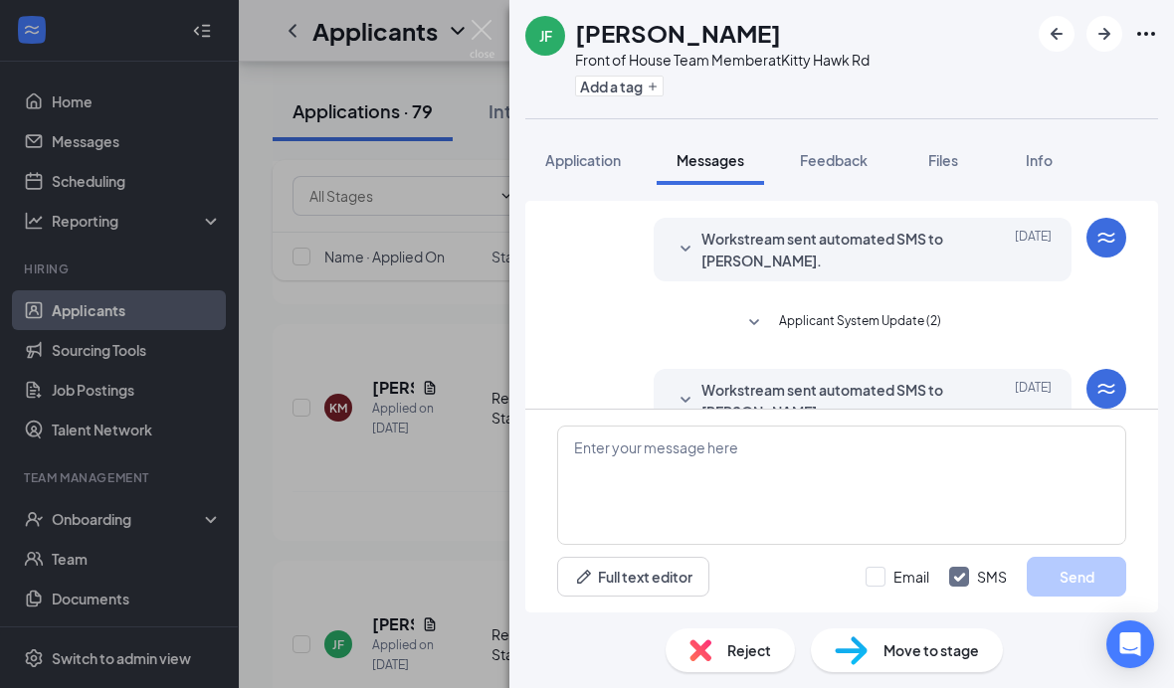
scroll to position [415, 0]
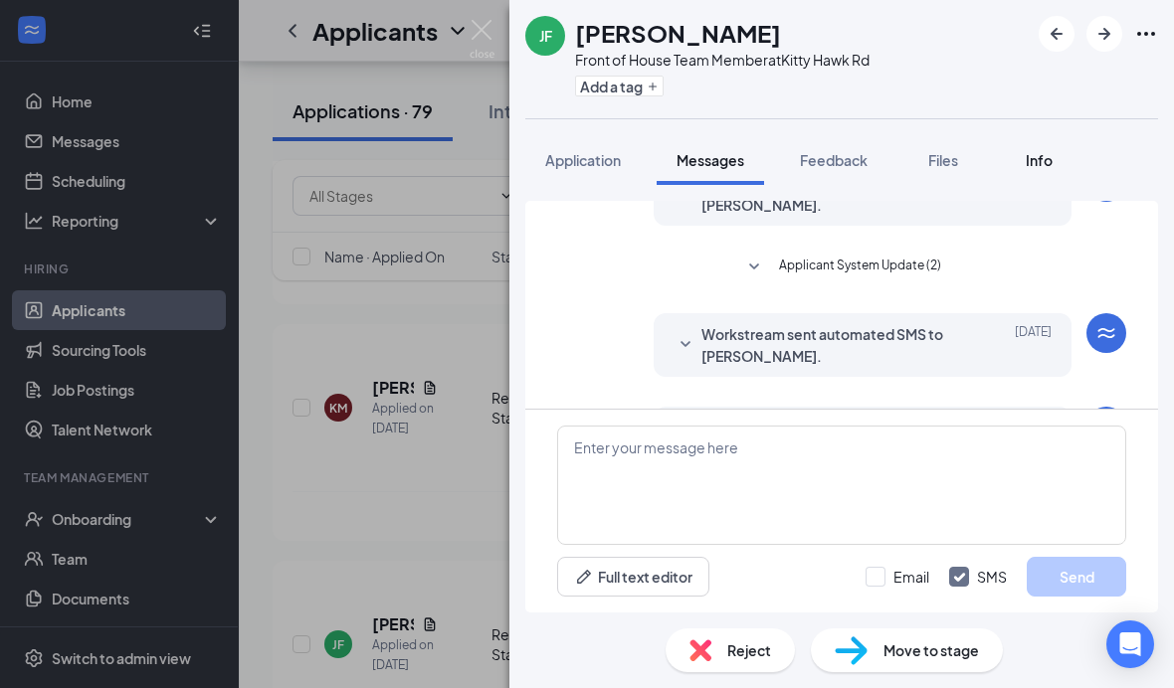
click at [1056, 147] on button "Info" at bounding box center [1039, 160] width 80 height 50
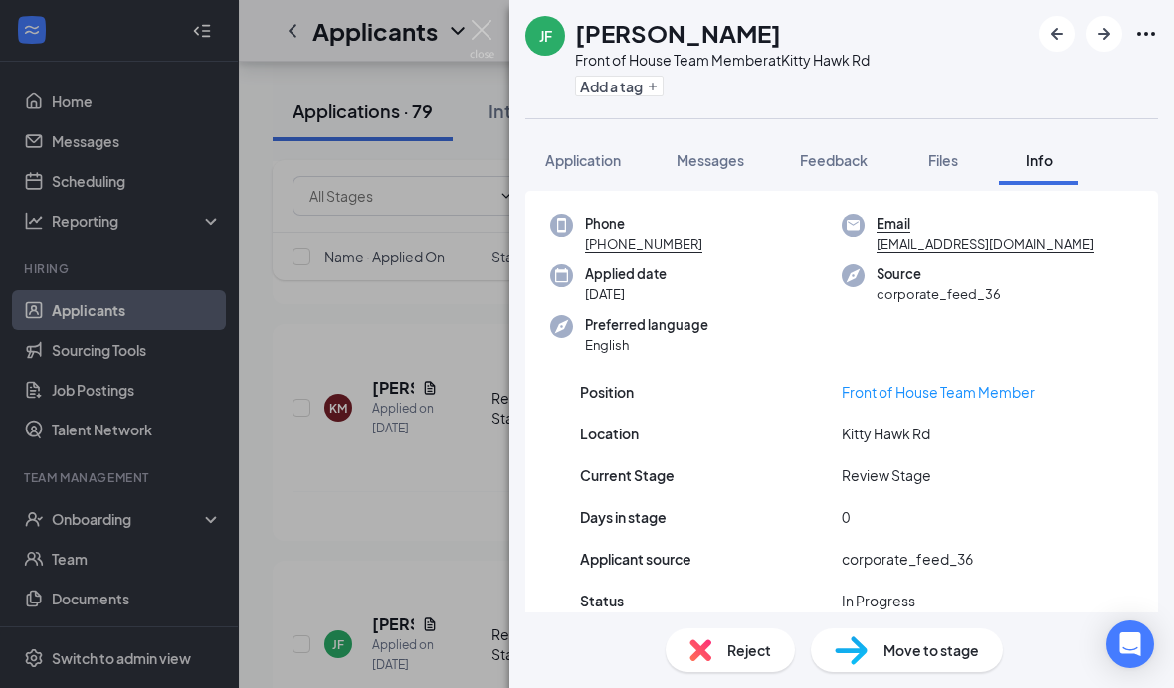
scroll to position [50, 0]
click at [411, 508] on div "[PERSON_NAME] Front of House Team Member at Kitty Hawk Rd Add a tag Application…" at bounding box center [587, 344] width 1174 height 688
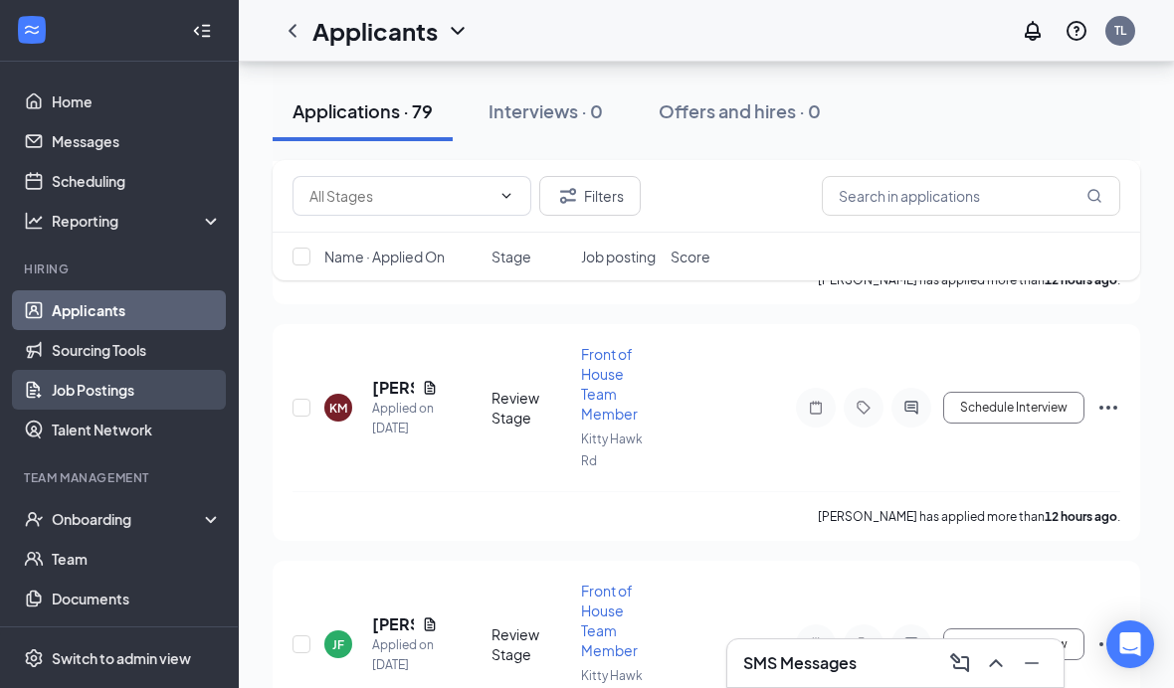
click at [118, 392] on link "Job Postings" at bounding box center [137, 390] width 170 height 40
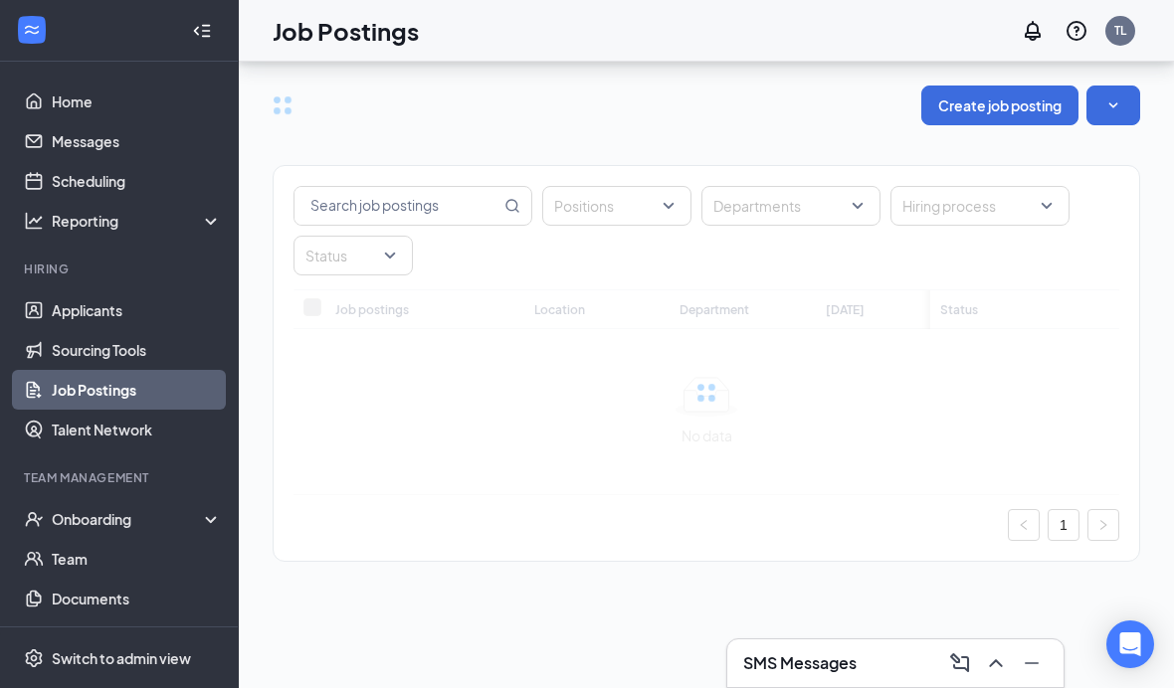
scroll to position [82, 0]
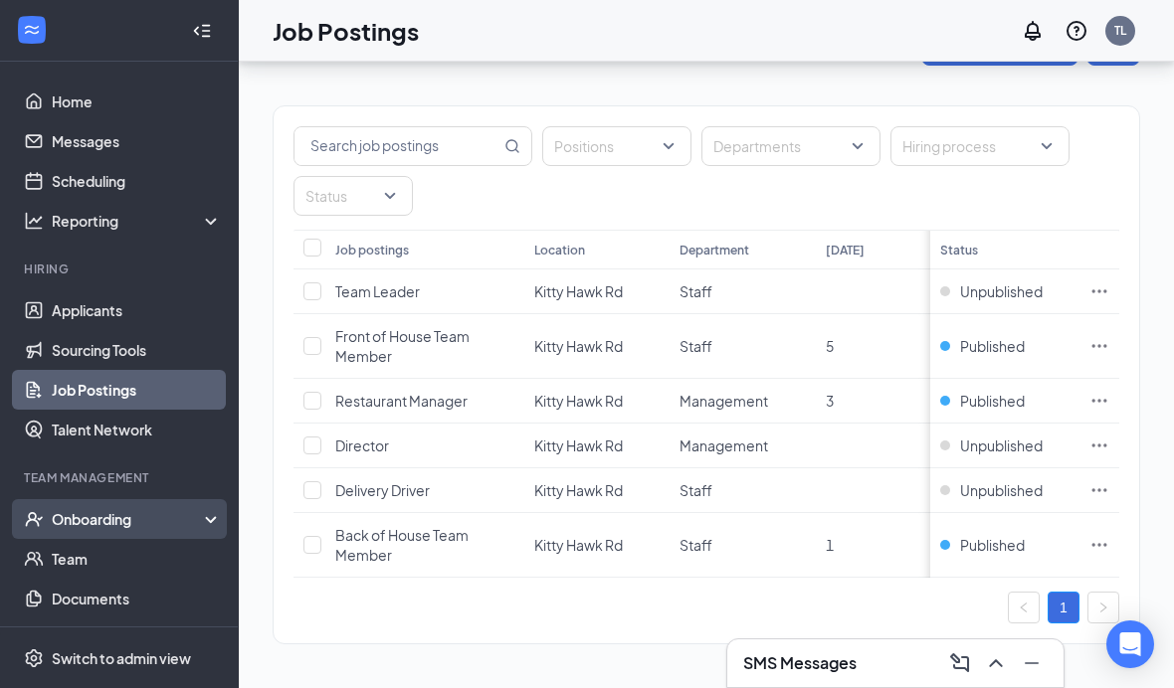
click at [121, 509] on div "Onboarding" at bounding box center [128, 519] width 153 height 20
click at [114, 539] on link "Overview" at bounding box center [137, 559] width 170 height 40
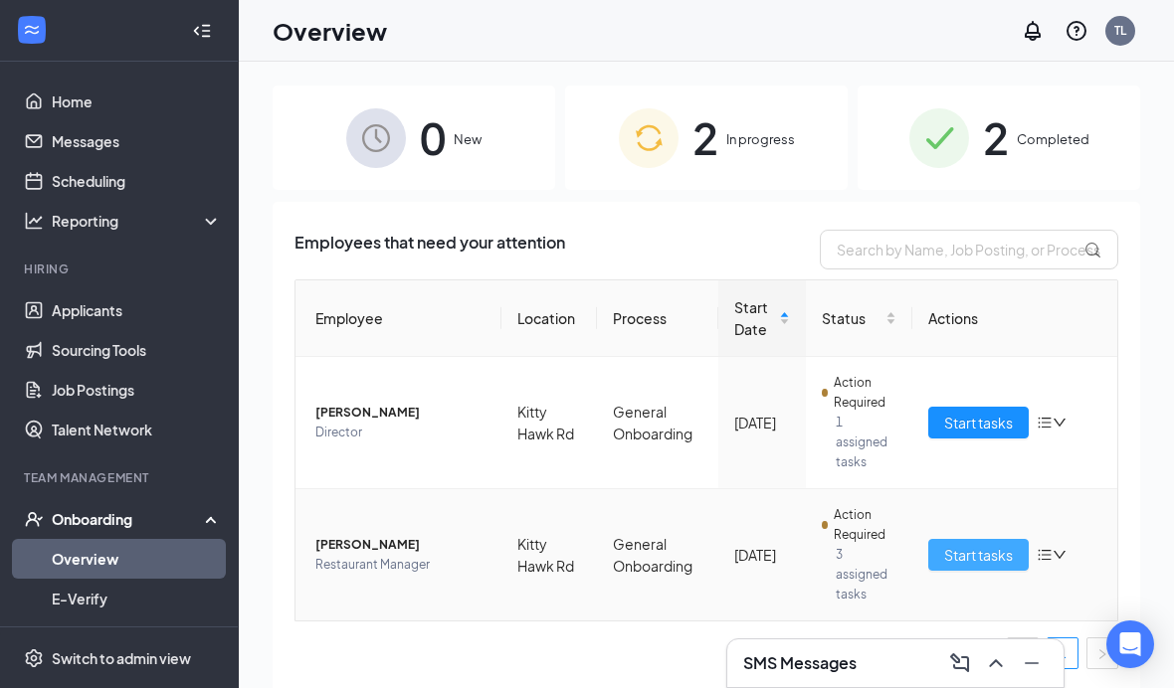
click at [994, 551] on span "Start tasks" at bounding box center [978, 555] width 69 height 22
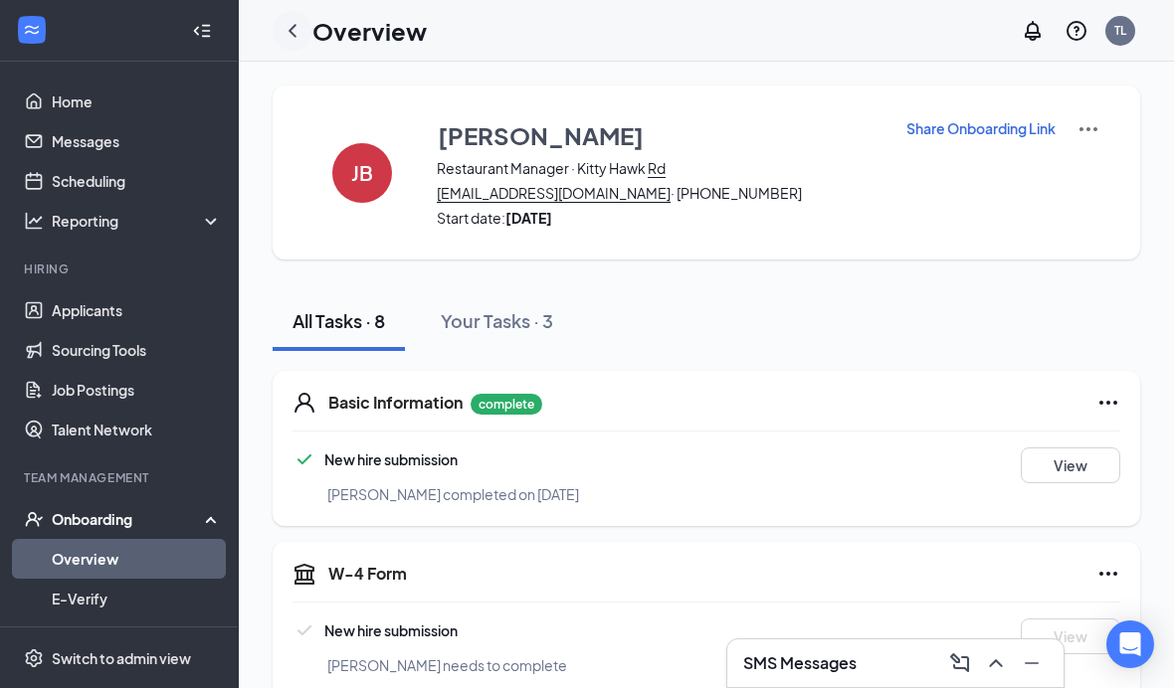
click at [292, 42] on icon "ChevronLeft" at bounding box center [293, 31] width 24 height 24
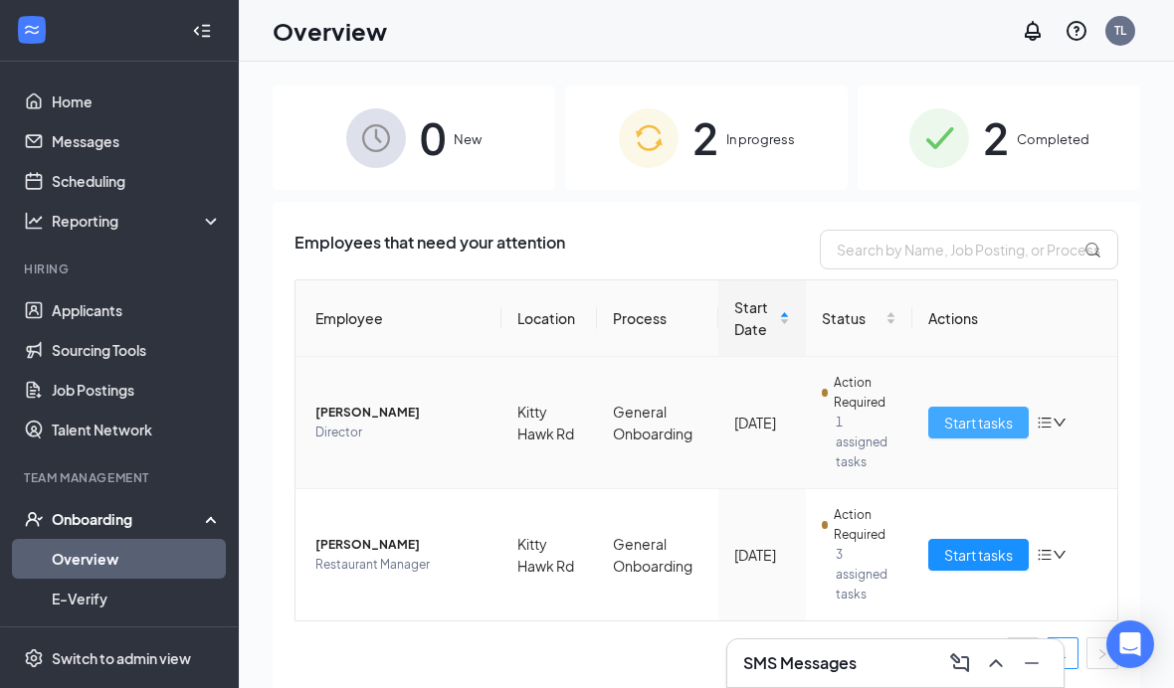
click at [954, 425] on span "Start tasks" at bounding box center [978, 423] width 69 height 22
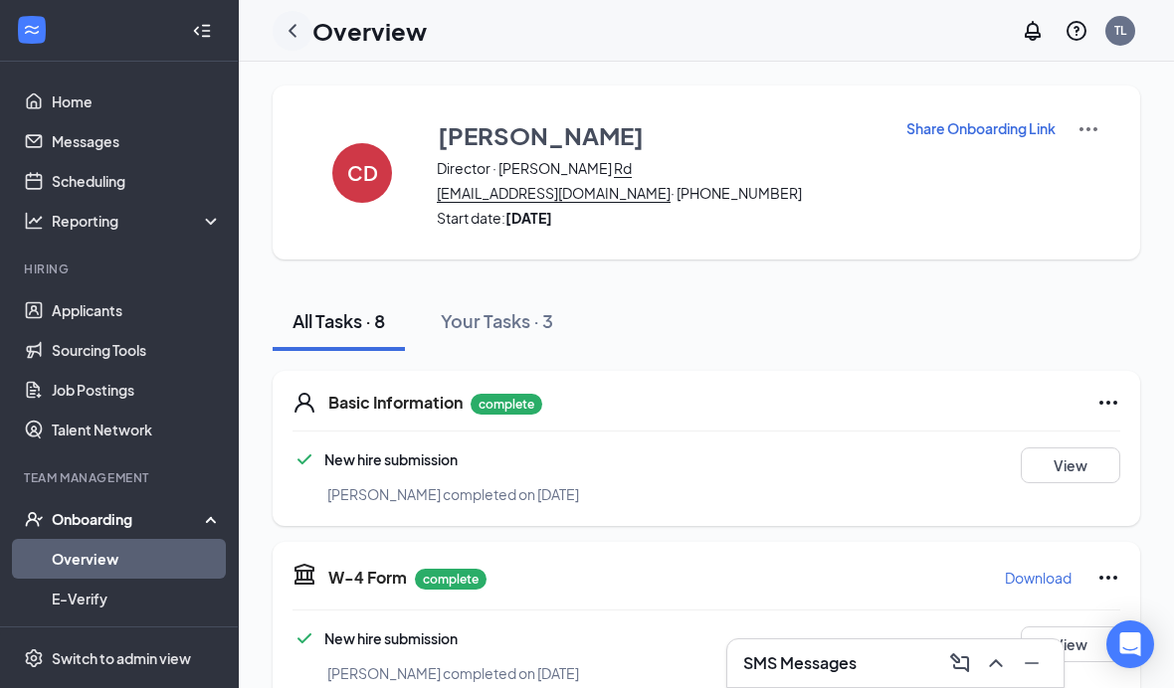
click at [296, 37] on icon "ChevronLeft" at bounding box center [293, 31] width 24 height 24
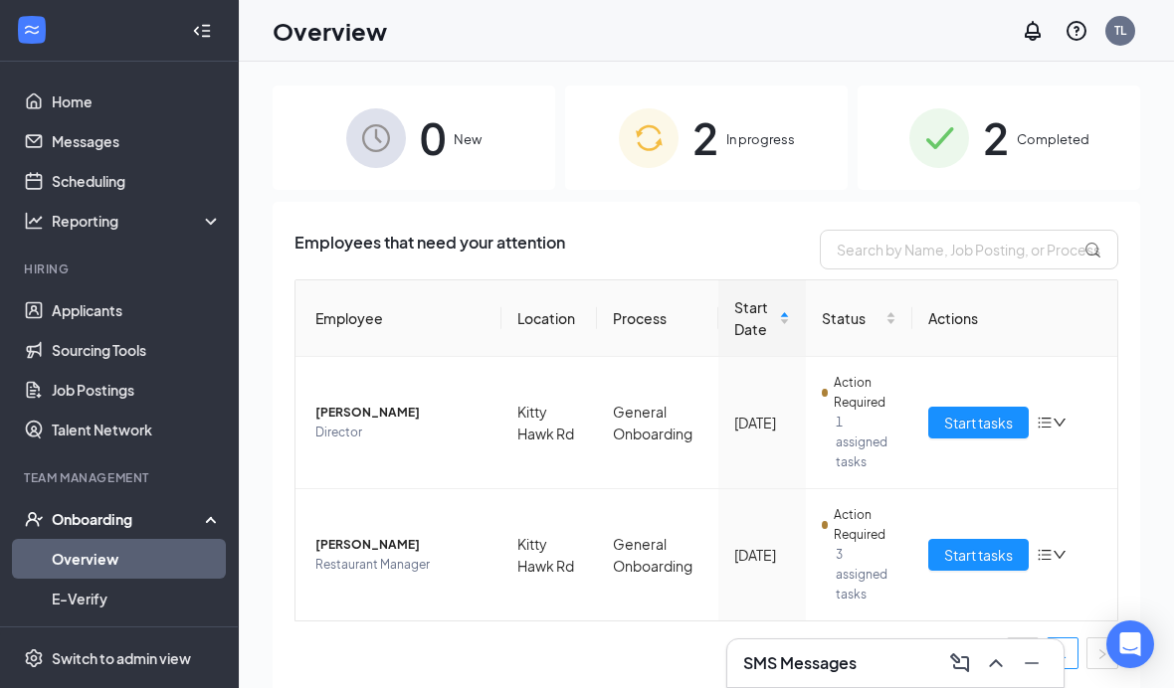
click at [987, 139] on span "2" at bounding box center [996, 137] width 26 height 69
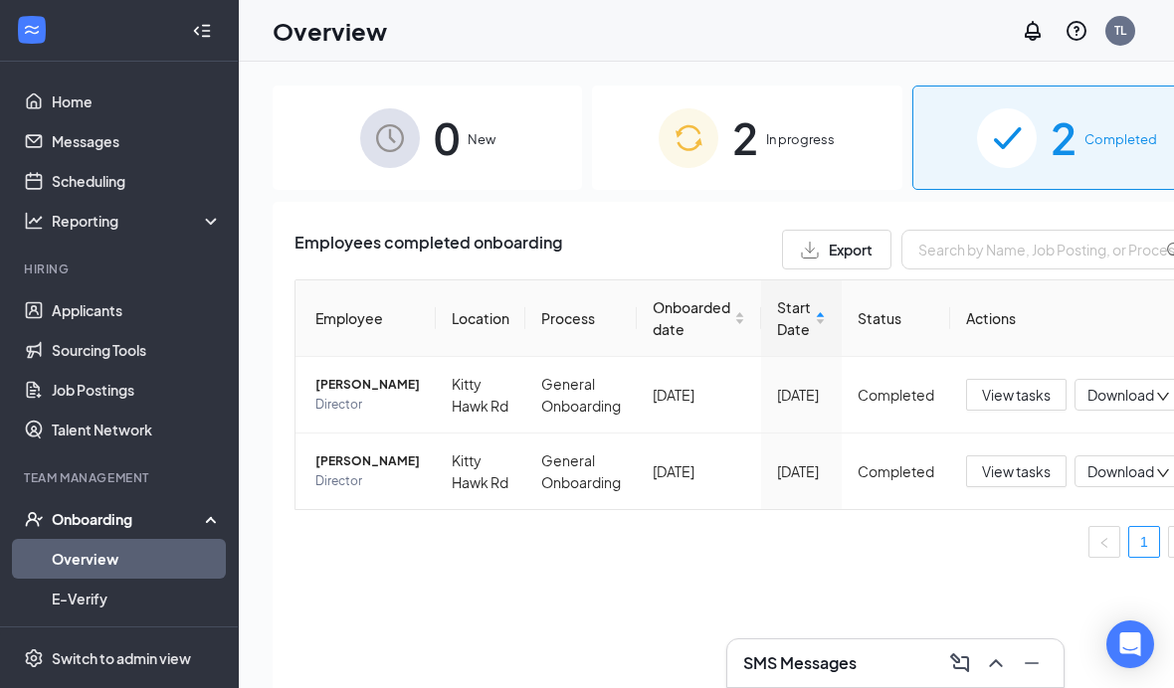
click at [459, 136] on div "0 New" at bounding box center [427, 138] width 309 height 104
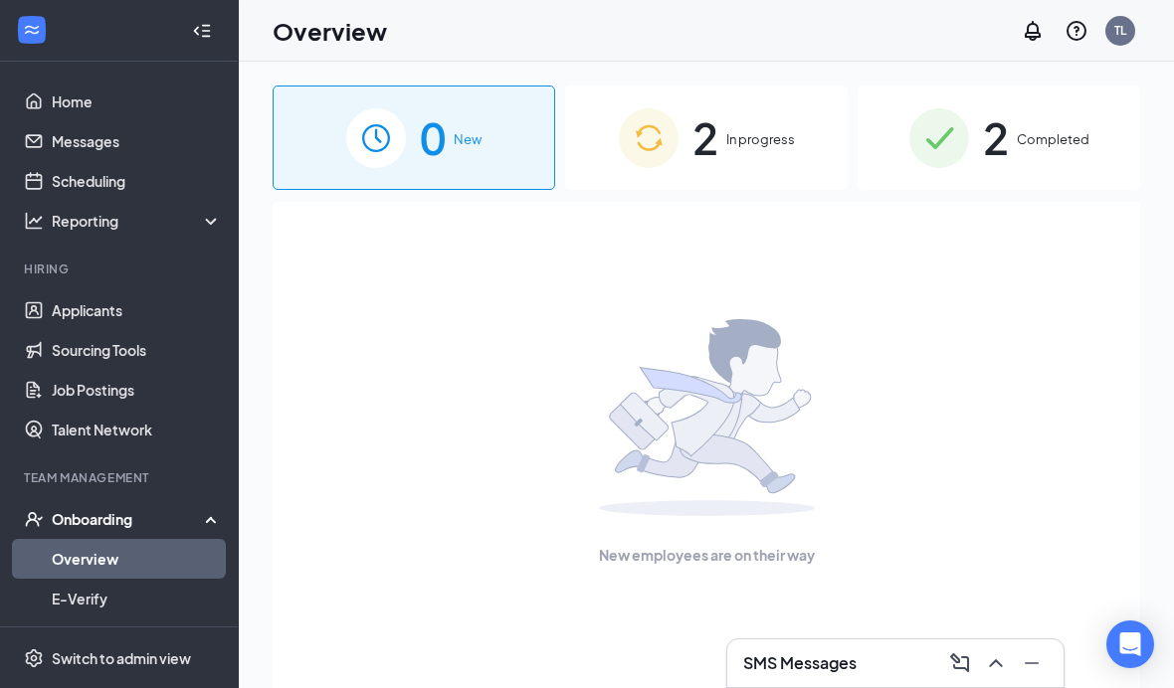
click at [748, 156] on div "2 In progress" at bounding box center [706, 138] width 283 height 104
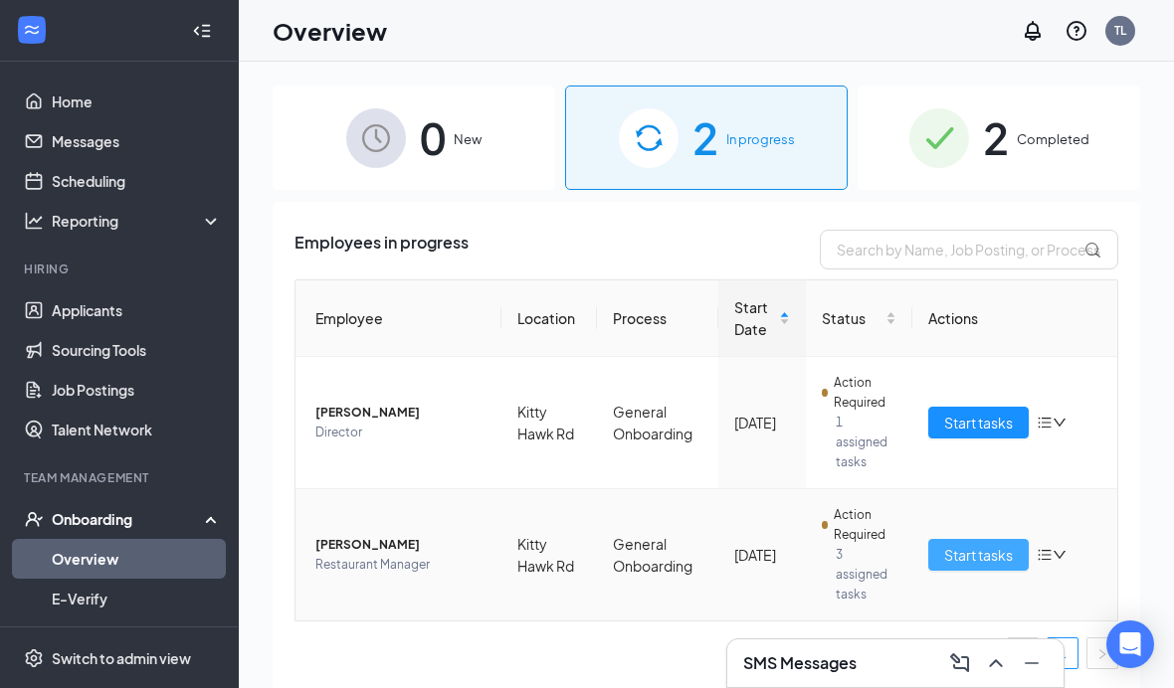
click at [994, 548] on span "Start tasks" at bounding box center [978, 555] width 69 height 22
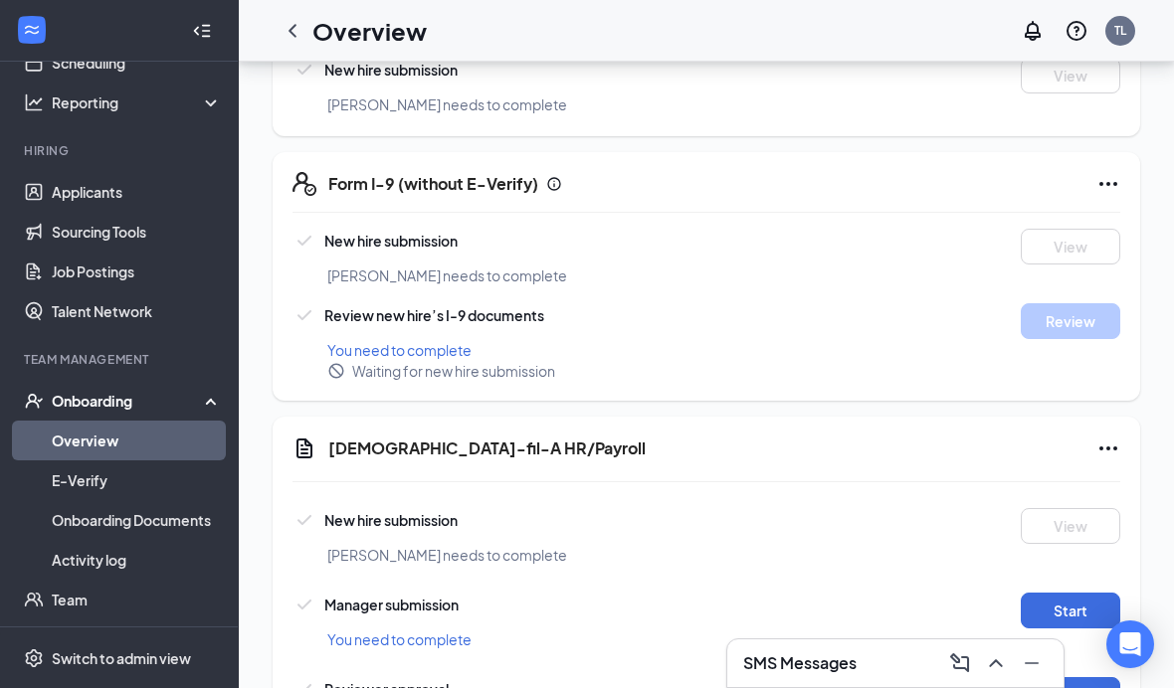
scroll to position [117, 0]
